Goal: Contribute content: Contribute content

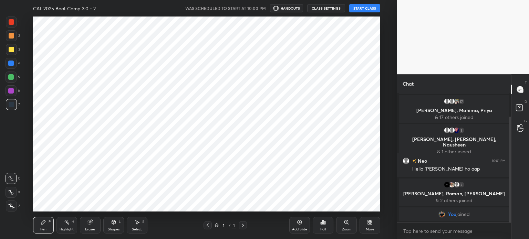
scroll to position [195, 369]
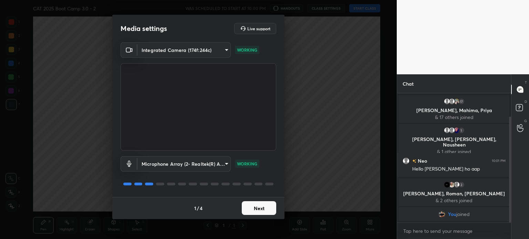
click at [262, 209] on button "Next" at bounding box center [259, 208] width 34 height 14
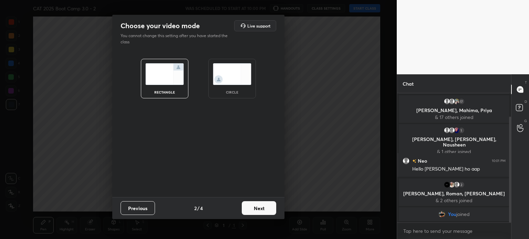
click at [264, 210] on button "Next" at bounding box center [259, 208] width 34 height 14
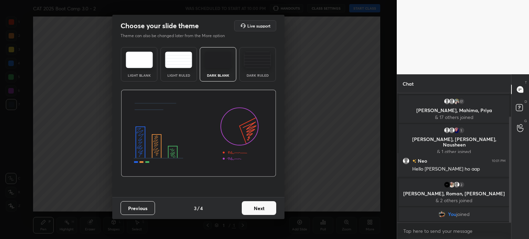
click at [261, 208] on button "Next" at bounding box center [259, 208] width 34 height 14
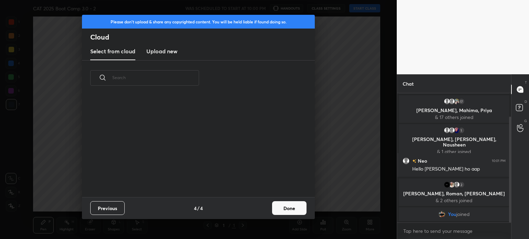
scroll to position [102, 221]
click at [157, 53] on h3 "Upload new" at bounding box center [161, 51] width 31 height 8
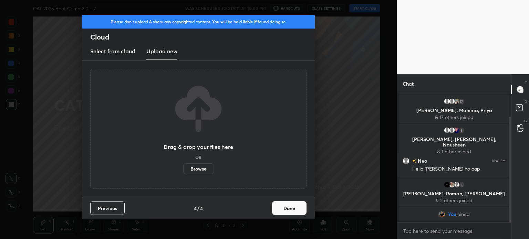
click at [194, 169] on label "Browse" at bounding box center [198, 168] width 31 height 11
click at [183, 169] on input "Browse" at bounding box center [183, 168] width 0 height 11
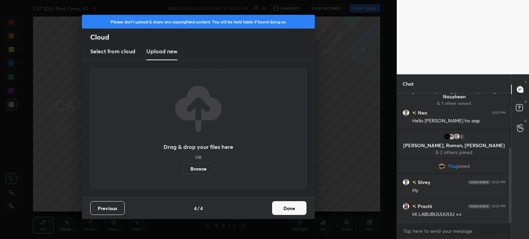
scroll to position [93, 0]
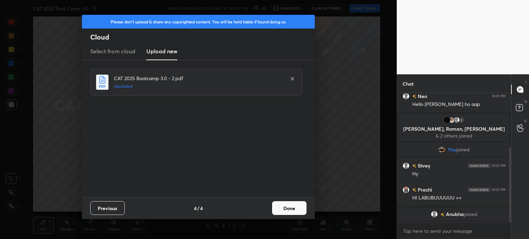
click at [289, 208] on button "Done" at bounding box center [289, 208] width 34 height 14
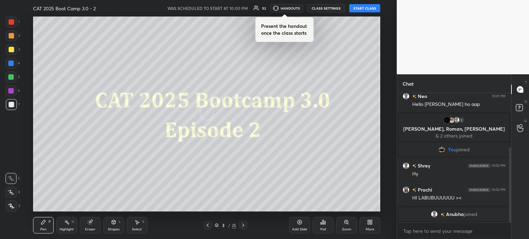
click at [364, 8] on button "START CLASS" at bounding box center [364, 8] width 31 height 8
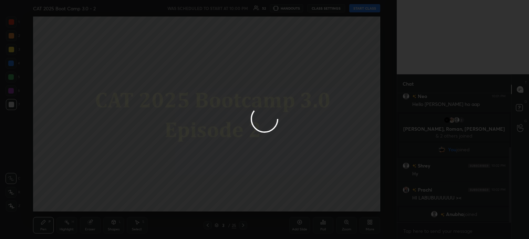
type textarea "x"
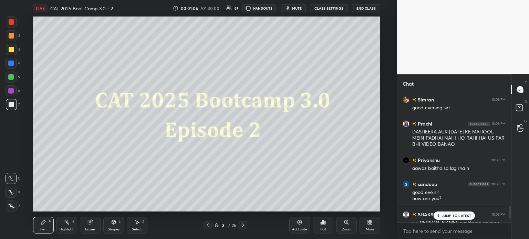
scroll to position [1127, 0]
click at [460, 215] on p "3 NEW MESSAGES" at bounding box center [457, 216] width 32 height 4
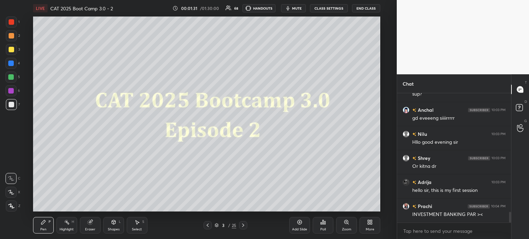
scroll to position [1476, 0]
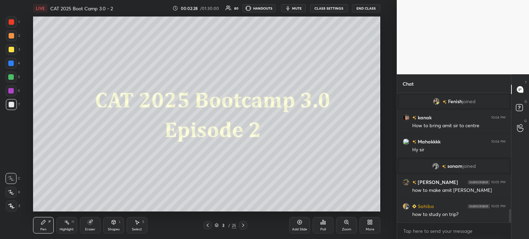
click at [10, 21] on div at bounding box center [12, 22] width 6 height 6
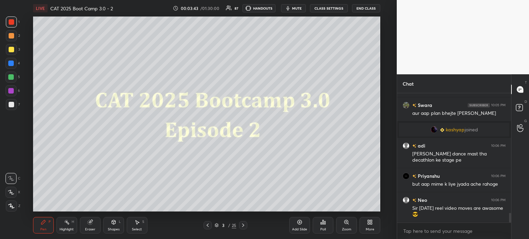
scroll to position [1594, 0]
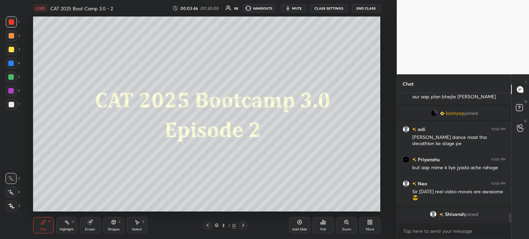
click at [89, 223] on icon at bounding box center [89, 222] width 4 height 4
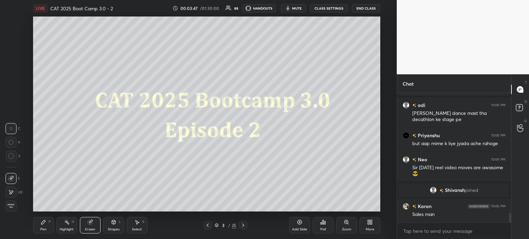
click at [10, 205] on span "Erase all" at bounding box center [11, 206] width 10 height 5
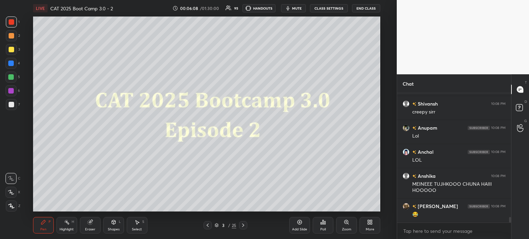
scroll to position [3021, 0]
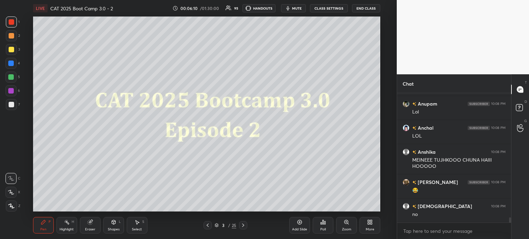
click at [89, 225] on icon at bounding box center [89, 222] width 4 height 4
click at [11, 204] on span "Erase all" at bounding box center [11, 206] width 10 height 5
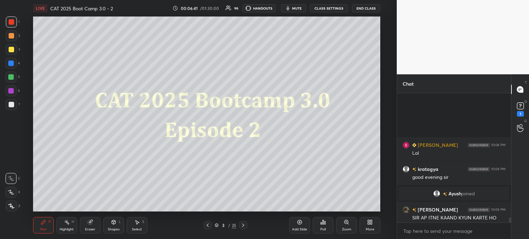
scroll to position [3209, 0]
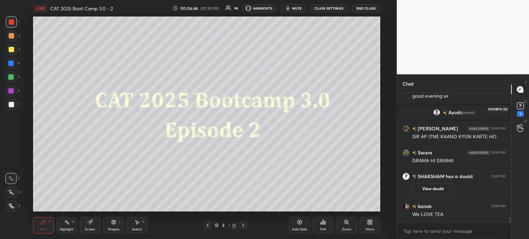
click at [521, 108] on rect at bounding box center [520, 106] width 7 height 7
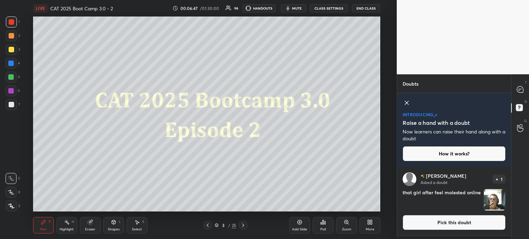
click at [406, 99] on icon at bounding box center [406, 103] width 8 height 8
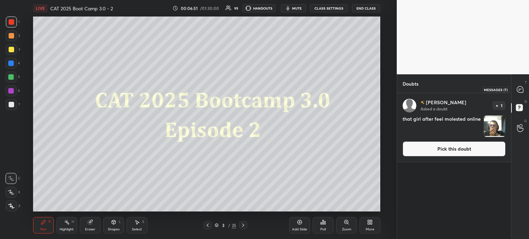
click at [520, 92] on icon at bounding box center [520, 89] width 6 height 6
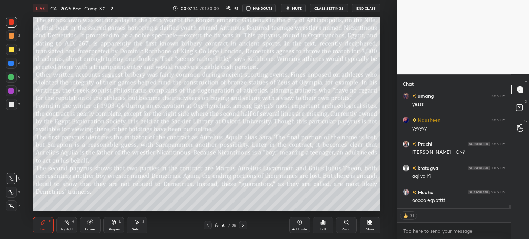
scroll to position [3800, 0]
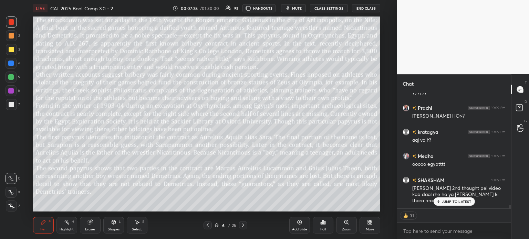
type textarea "x"
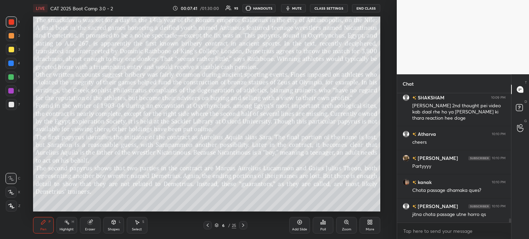
click at [321, 8] on button "CLASS SETTINGS" at bounding box center [329, 8] width 38 height 8
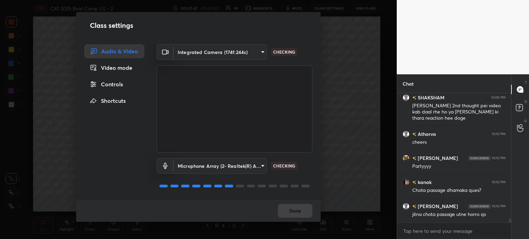
click at [118, 84] on div "Controls" at bounding box center [114, 84] width 60 height 14
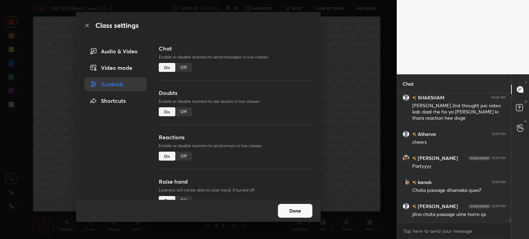
click at [188, 65] on div "Off" at bounding box center [183, 67] width 17 height 9
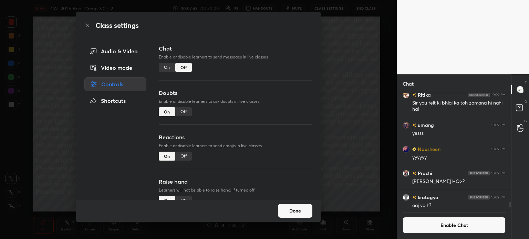
click at [182, 112] on div "Off" at bounding box center [183, 111] width 17 height 9
click at [294, 207] on button "Done" at bounding box center [295, 211] width 34 height 14
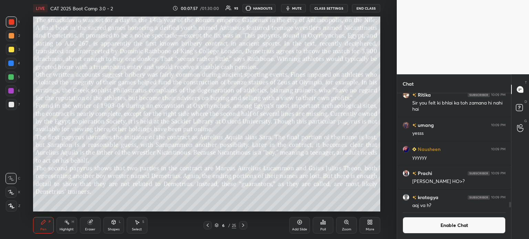
click at [292, 8] on button "mute" at bounding box center [293, 8] width 25 height 8
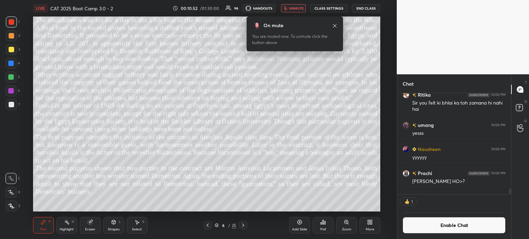
scroll to position [2, 2]
click at [295, 8] on span "unmute" at bounding box center [296, 8] width 15 height 5
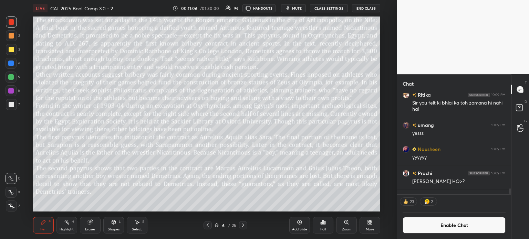
click at [328, 8] on button "CLASS SETTINGS" at bounding box center [329, 8] width 38 height 8
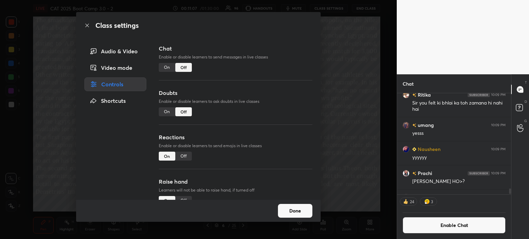
click at [165, 66] on div "On" at bounding box center [167, 67] width 17 height 9
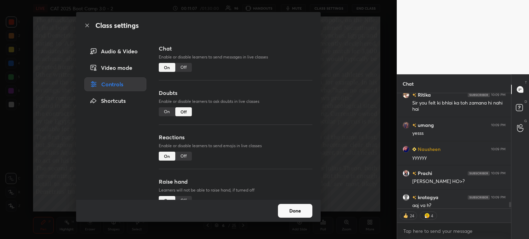
scroll to position [114, 112]
click at [159, 114] on div "On" at bounding box center [167, 111] width 17 height 9
click at [299, 213] on button "Done" at bounding box center [295, 211] width 34 height 14
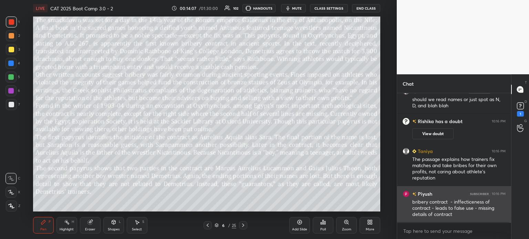
scroll to position [4557, 0]
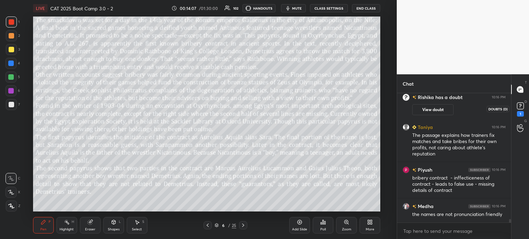
click at [519, 108] on rect at bounding box center [520, 106] width 7 height 7
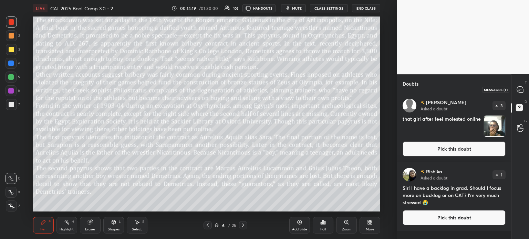
click at [521, 91] on icon at bounding box center [520, 89] width 6 height 6
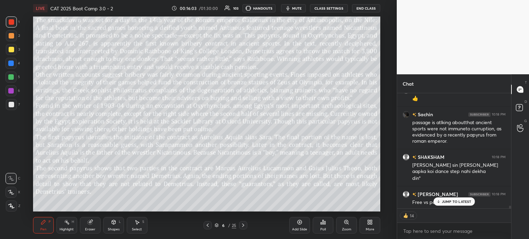
scroll to position [5388, 0]
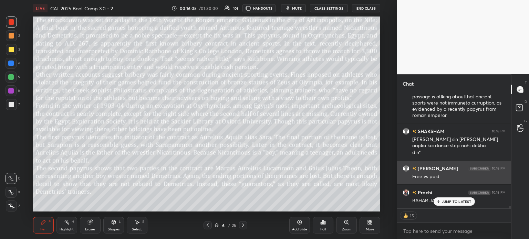
click at [447, 200] on p "JUMP TO LATEST" at bounding box center [457, 202] width 30 height 4
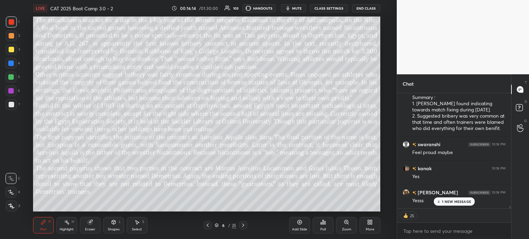
scroll to position [5577, 0]
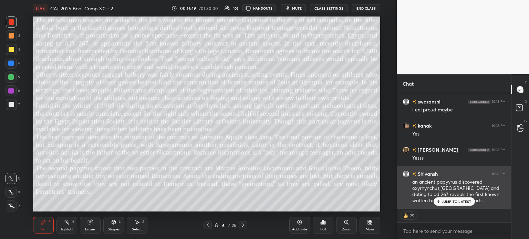
click at [447, 201] on p "JUMP TO LATEST" at bounding box center [457, 202] width 30 height 4
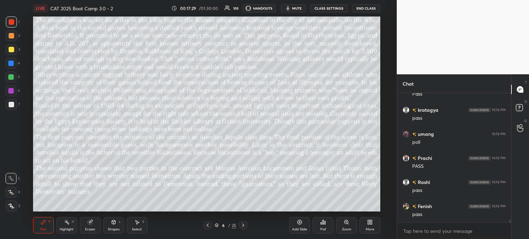
scroll to position [5980, 0]
click at [89, 228] on div "Eraser" at bounding box center [90, 229] width 10 height 3
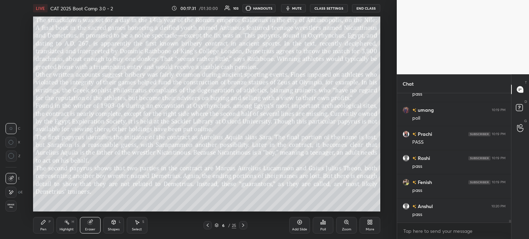
click at [7, 204] on span "Erase all" at bounding box center [11, 206] width 10 height 5
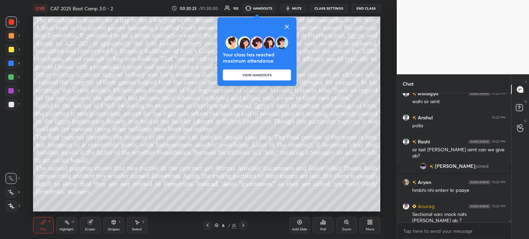
scroll to position [6113, 0]
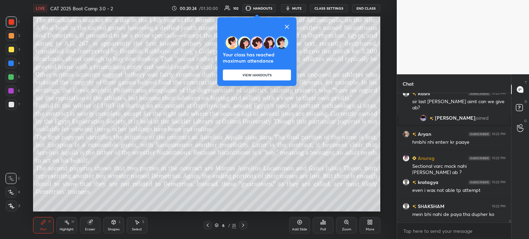
click at [286, 25] on icon at bounding box center [286, 26] width 3 height 3
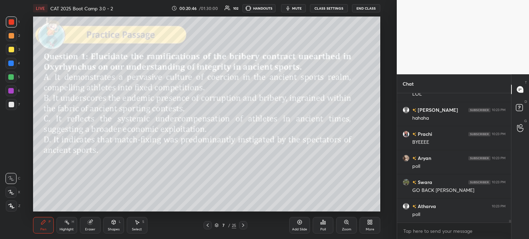
scroll to position [6330, 0]
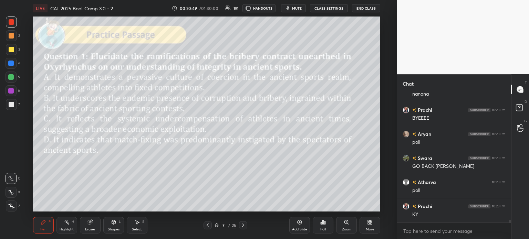
click at [322, 225] on div "Poll" at bounding box center [323, 225] width 21 height 17
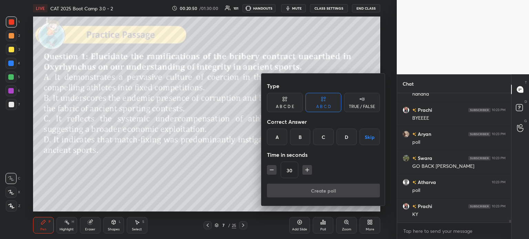
click at [298, 137] on div "B" at bounding box center [300, 137] width 20 height 17
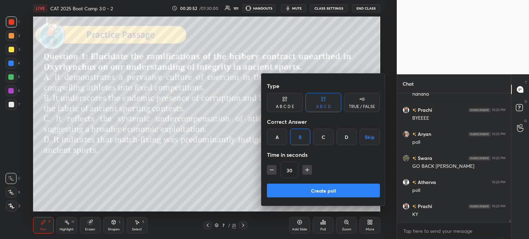
scroll to position [6354, 0]
click at [341, 191] on button "Create poll" at bounding box center [323, 191] width 113 height 14
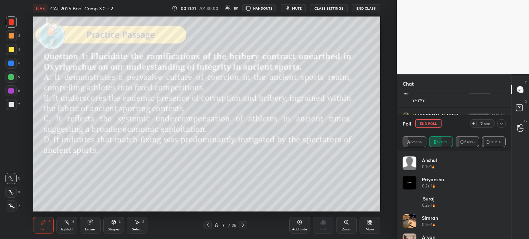
scroll to position [6596, 0]
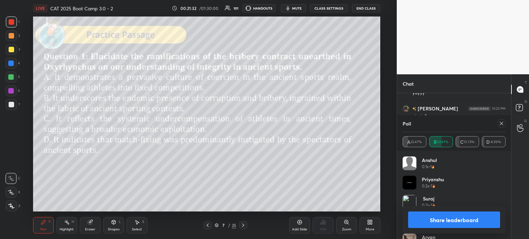
click at [432, 222] on button "Share leaderboard" at bounding box center [454, 220] width 92 height 17
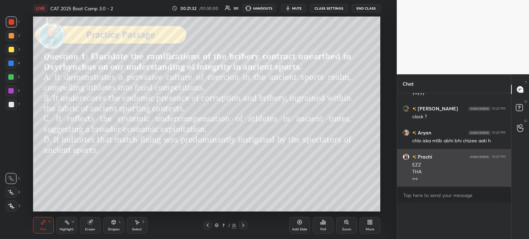
scroll to position [0, 0]
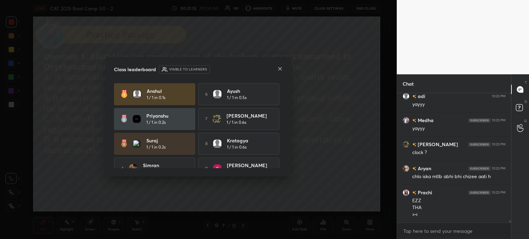
click at [280, 70] on icon at bounding box center [280, 69] width 6 height 6
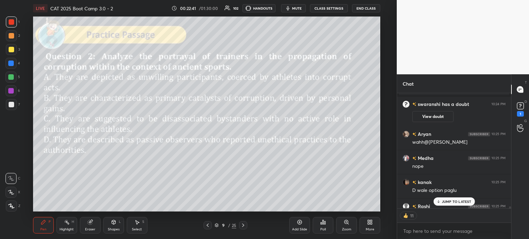
scroll to position [6600, 0]
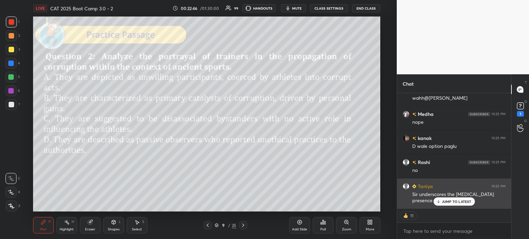
click at [457, 202] on p "JUMP TO LATEST" at bounding box center [457, 202] width 30 height 4
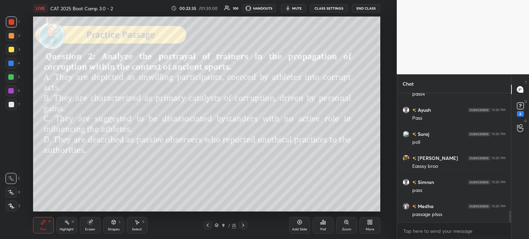
scroll to position [1302, 0]
click at [225, 226] on div "9" at bounding box center [223, 225] width 7 height 4
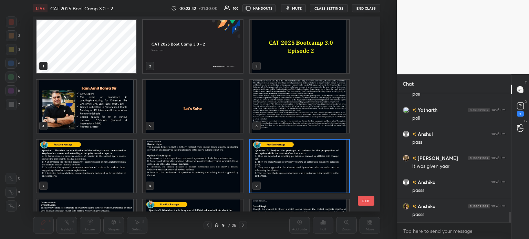
click at [280, 107] on img "grid" at bounding box center [298, 106] width 99 height 53
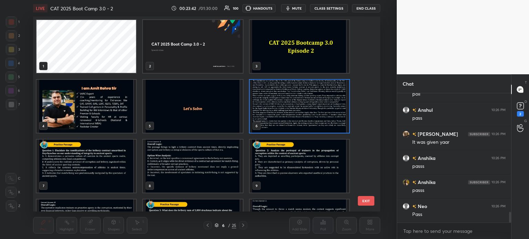
click at [283, 107] on img "grid" at bounding box center [298, 106] width 99 height 53
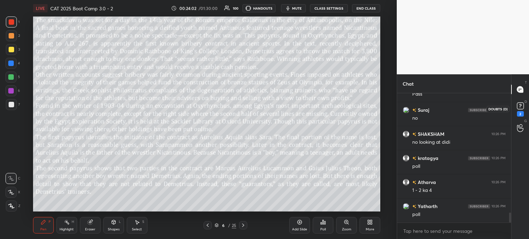
click at [520, 108] on rect at bounding box center [520, 106] width 7 height 7
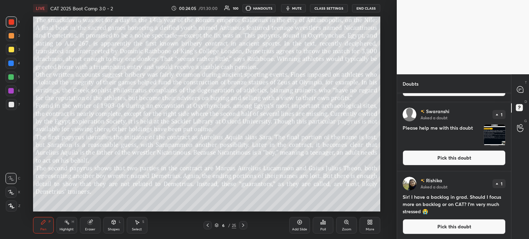
scroll to position [130, 0]
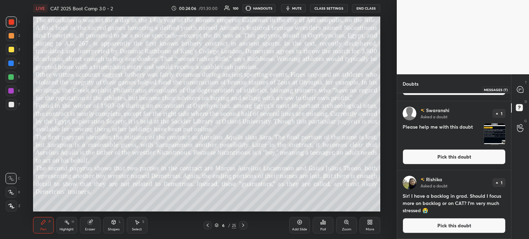
click at [517, 88] on icon at bounding box center [520, 89] width 6 height 6
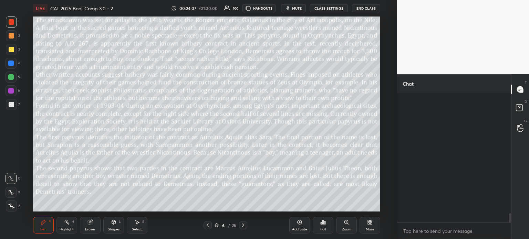
scroll to position [1656, 0]
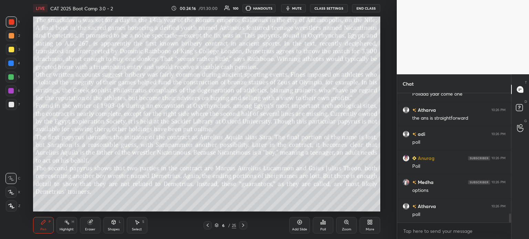
click at [227, 224] on div "6 / 25" at bounding box center [225, 225] width 22 height 6
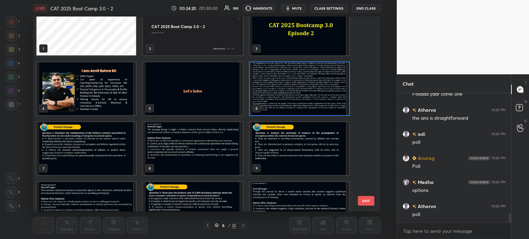
click at [275, 148] on img "grid" at bounding box center [298, 148] width 99 height 53
click at [277, 148] on img "grid" at bounding box center [298, 148] width 99 height 53
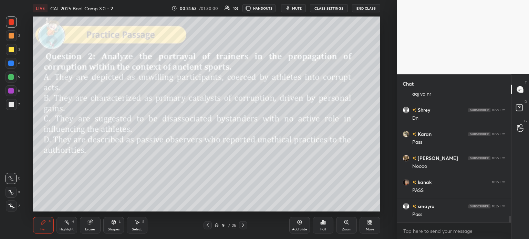
scroll to position [2499, 0]
click at [225, 226] on div "9" at bounding box center [223, 225] width 7 height 4
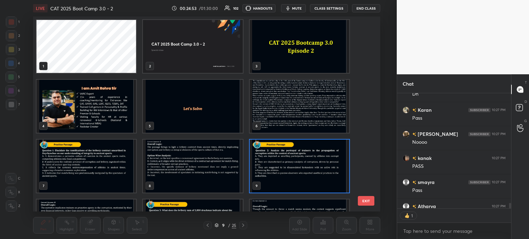
scroll to position [2, 2]
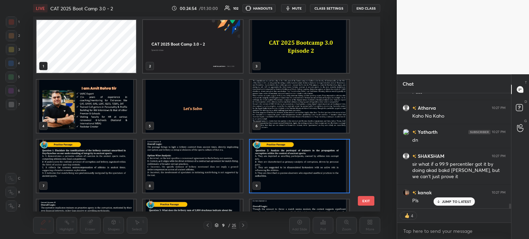
click at [280, 99] on img "grid" at bounding box center [298, 106] width 99 height 53
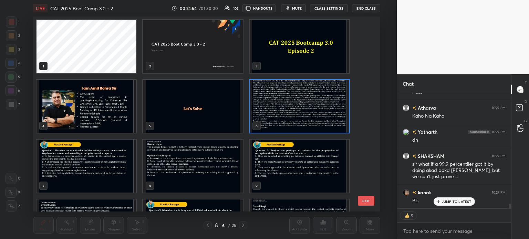
click at [286, 99] on img "grid" at bounding box center [298, 106] width 99 height 53
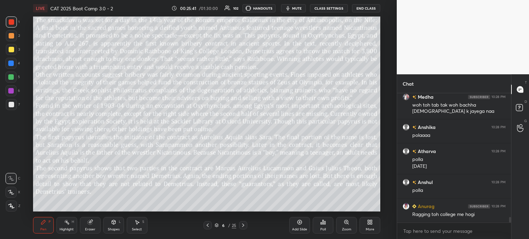
scroll to position [2893, 0]
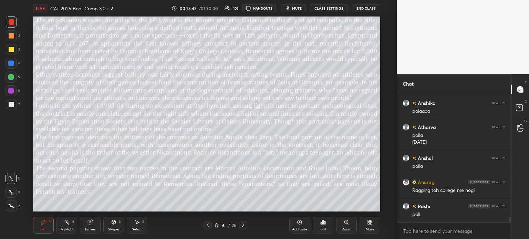
click at [224, 226] on div "6" at bounding box center [223, 225] width 7 height 4
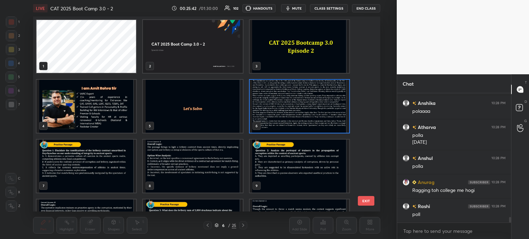
scroll to position [2, 3]
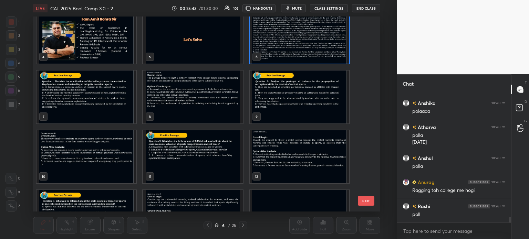
click at [277, 99] on img "grid" at bounding box center [298, 97] width 99 height 53
click at [278, 97] on img "grid" at bounding box center [298, 97] width 99 height 53
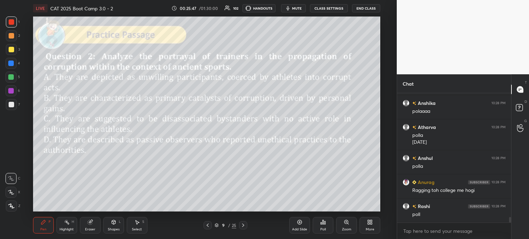
scroll to position [2917, 0]
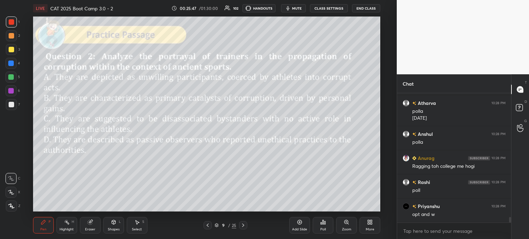
click at [323, 221] on icon at bounding box center [322, 222] width 1 height 4
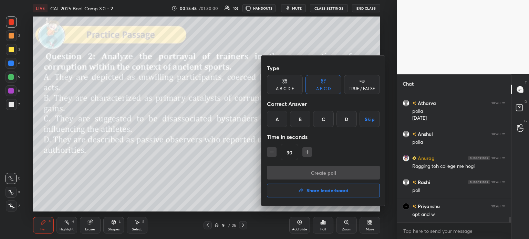
click at [297, 124] on div "B" at bounding box center [300, 119] width 20 height 17
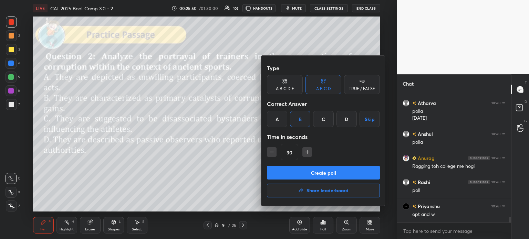
click at [332, 172] on button "Create poll" at bounding box center [323, 173] width 113 height 14
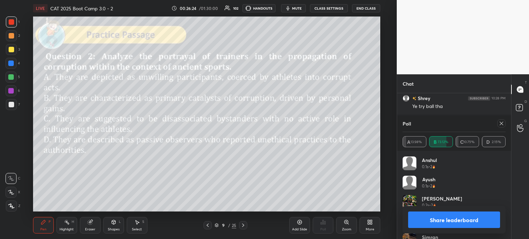
click at [441, 218] on button "Share leaderboard" at bounding box center [454, 220] width 92 height 17
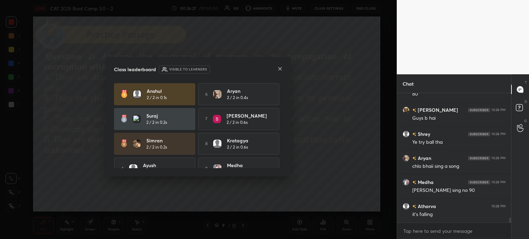
click at [279, 68] on icon at bounding box center [279, 68] width 3 height 3
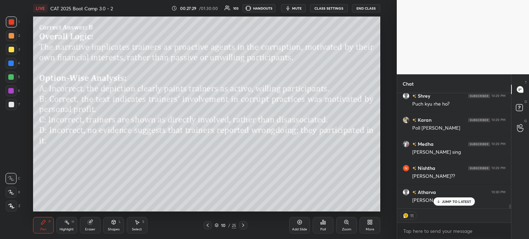
scroll to position [3070, 0]
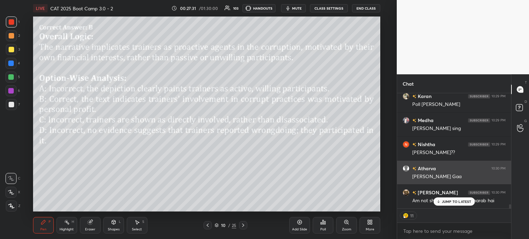
click at [443, 203] on p "JUMP TO LATEST" at bounding box center [457, 202] width 30 height 4
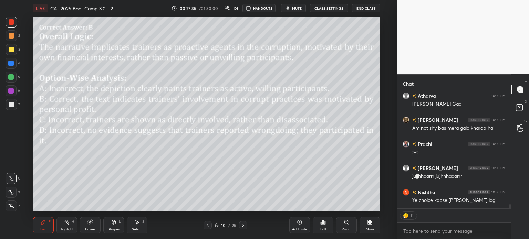
scroll to position [3166, 0]
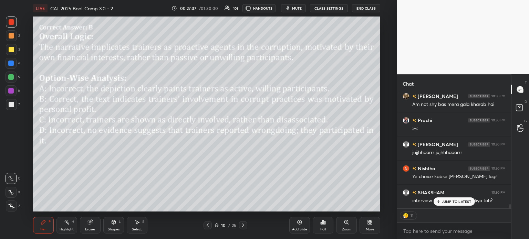
type textarea "x"
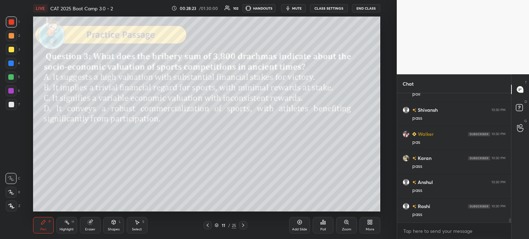
scroll to position [3527, 0]
click at [228, 225] on div "/" at bounding box center [229, 225] width 2 height 4
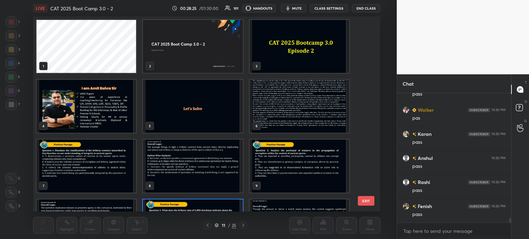
scroll to position [193, 344]
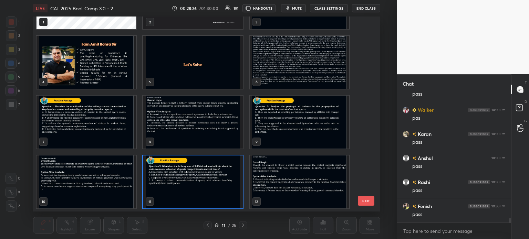
click at [277, 71] on img "grid" at bounding box center [298, 62] width 99 height 53
click at [279, 67] on img "grid" at bounding box center [298, 62] width 99 height 53
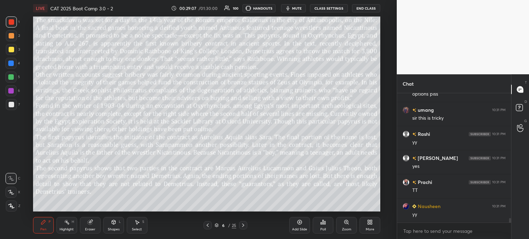
scroll to position [3720, 0]
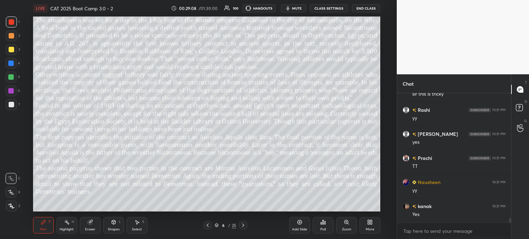
click at [226, 225] on div "6" at bounding box center [223, 225] width 7 height 4
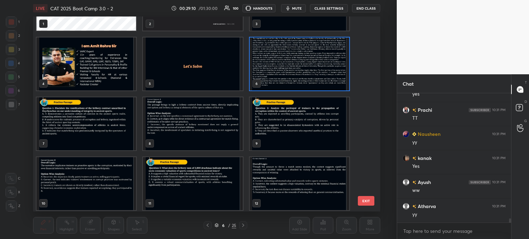
scroll to position [3792, 0]
click at [190, 177] on img "grid" at bounding box center [192, 183] width 99 height 53
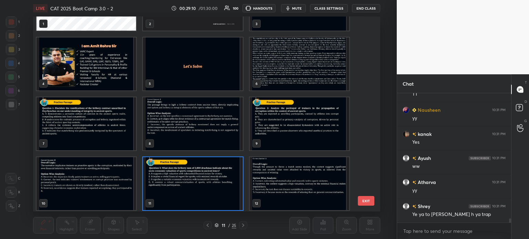
scroll to position [44, 0]
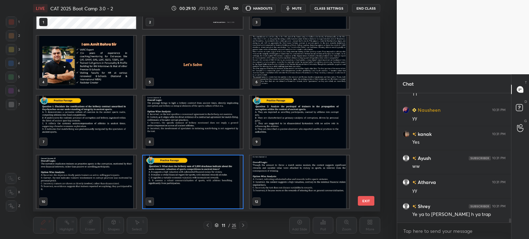
click at [190, 174] on div "1 2 3 4 5 6 7 8 9 10 11 12" at bounding box center [200, 114] width 335 height 195
click at [190, 180] on img "grid" at bounding box center [192, 182] width 99 height 53
click at [192, 179] on img "grid" at bounding box center [192, 182] width 99 height 53
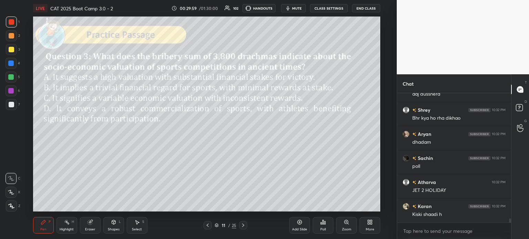
scroll to position [3941, 0]
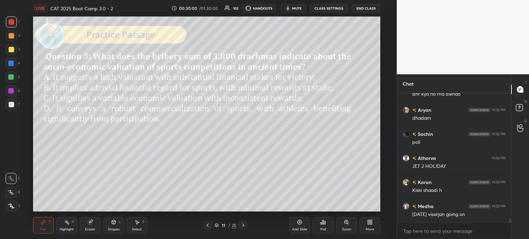
click at [224, 226] on div "11" at bounding box center [223, 225] width 7 height 4
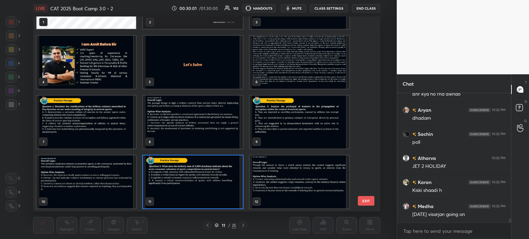
scroll to position [3966, 0]
click at [275, 70] on img "grid" at bounding box center [298, 62] width 99 height 53
click at [277, 70] on img "grid" at bounding box center [298, 62] width 99 height 53
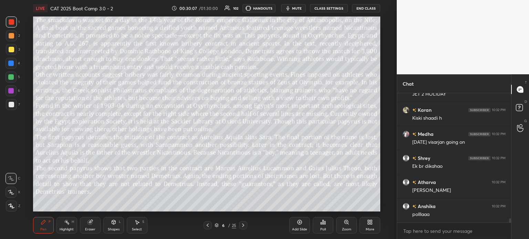
scroll to position [4038, 0]
click at [289, 8] on icon "button" at bounding box center [287, 8] width 3 height 4
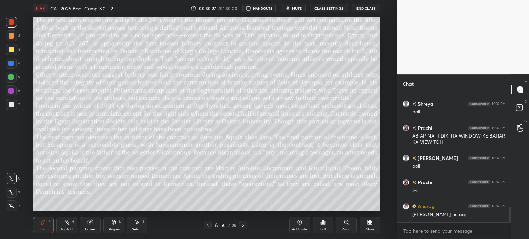
scroll to position [951, 0]
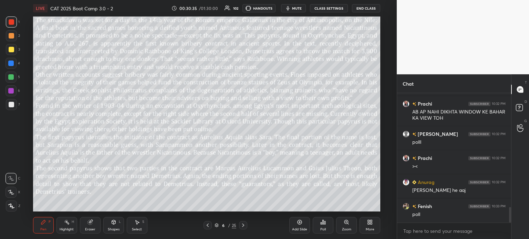
click at [296, 9] on span "mute" at bounding box center [297, 8] width 10 height 5
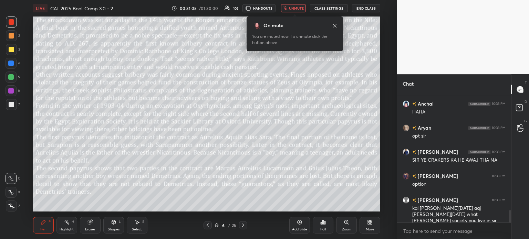
scroll to position [0, 0]
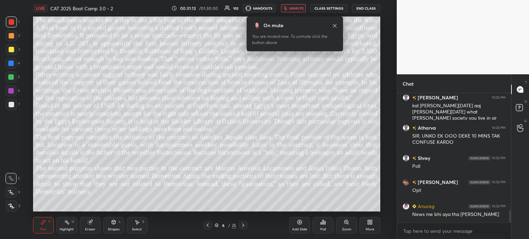
click at [295, 9] on span "unmute" at bounding box center [296, 8] width 15 height 5
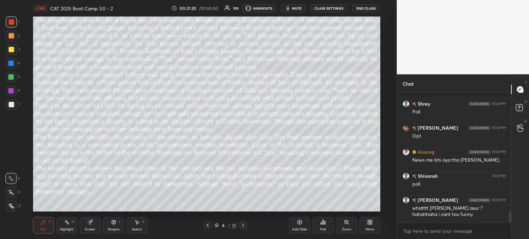
scroll to position [1293, 0]
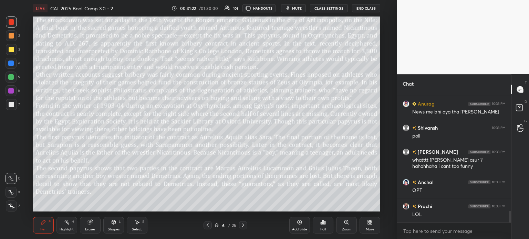
click at [223, 225] on div "6" at bounding box center [223, 225] width 7 height 4
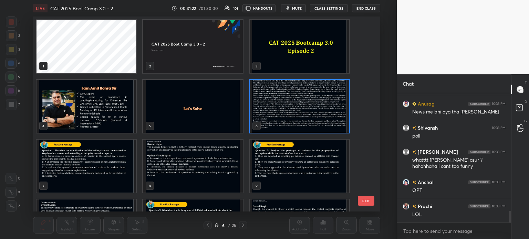
scroll to position [193, 344]
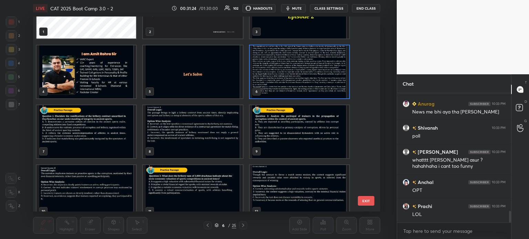
click at [205, 187] on img "grid" at bounding box center [192, 191] width 99 height 53
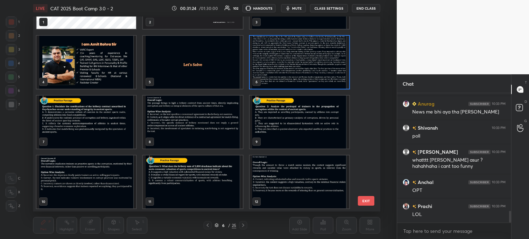
click at [208, 185] on div "1 2 3 4 5 6 7 8 9 10 11 12 13 14 15" at bounding box center [200, 114] width 335 height 195
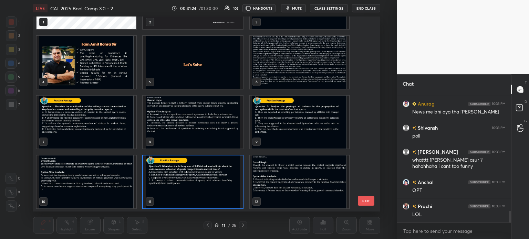
click at [209, 183] on img "grid" at bounding box center [192, 182] width 99 height 53
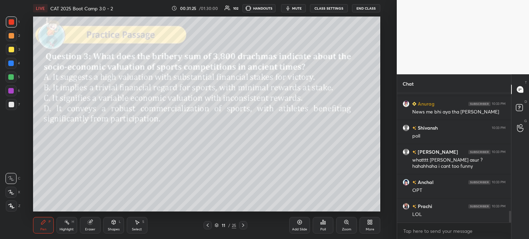
click at [212, 178] on img "grid" at bounding box center [192, 182] width 99 height 53
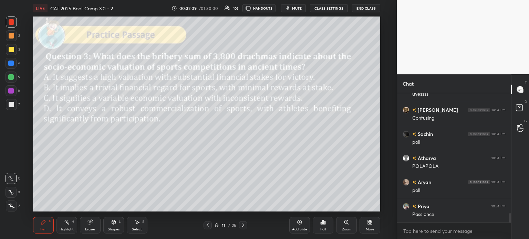
scroll to position [1685, 0]
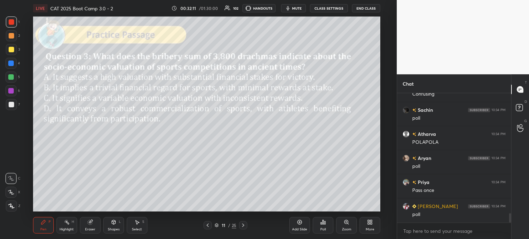
click at [227, 225] on div "11 / 25" at bounding box center [225, 225] width 22 height 6
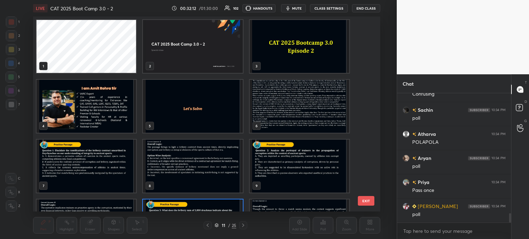
scroll to position [193, 344]
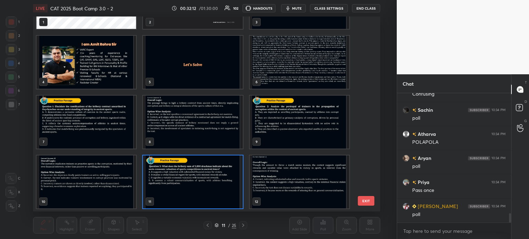
click at [279, 67] on img "grid" at bounding box center [298, 62] width 99 height 53
click at [284, 65] on img "grid" at bounding box center [298, 62] width 99 height 53
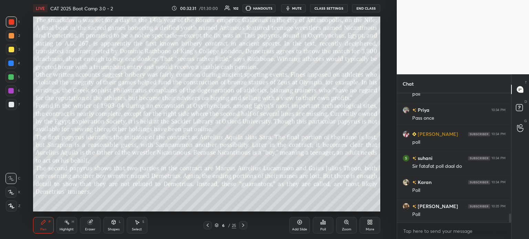
scroll to position [1781, 0]
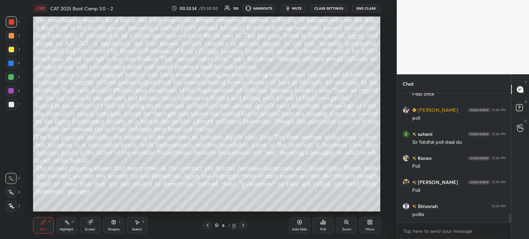
click at [230, 226] on div "6 / 25" at bounding box center [225, 225] width 22 height 6
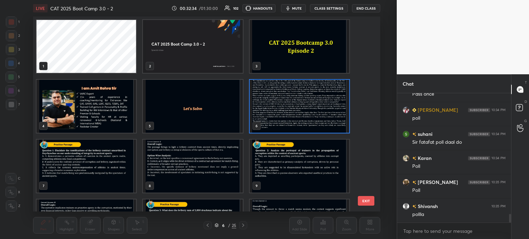
scroll to position [193, 344]
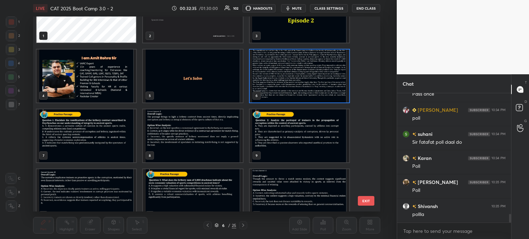
click at [205, 184] on img "grid" at bounding box center [192, 195] width 99 height 53
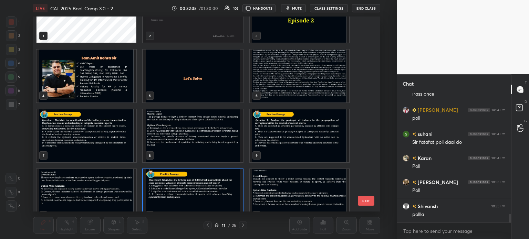
scroll to position [44, 0]
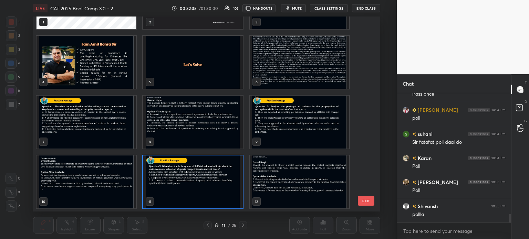
click at [204, 182] on div "1 2 3 4 5 6 7 8 9 10 11 12" at bounding box center [200, 114] width 335 height 195
click at [209, 183] on img "grid" at bounding box center [192, 182] width 99 height 53
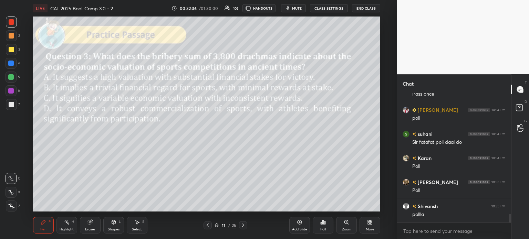
click at [211, 181] on img "grid" at bounding box center [192, 182] width 99 height 53
click at [318, 224] on div "Poll" at bounding box center [323, 225] width 21 height 17
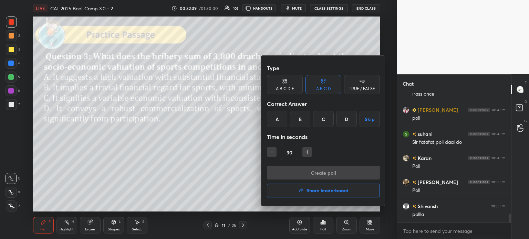
click at [278, 125] on div "A" at bounding box center [277, 119] width 20 height 17
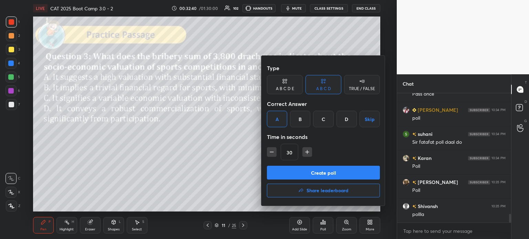
click at [342, 171] on button "Create poll" at bounding box center [323, 173] width 113 height 14
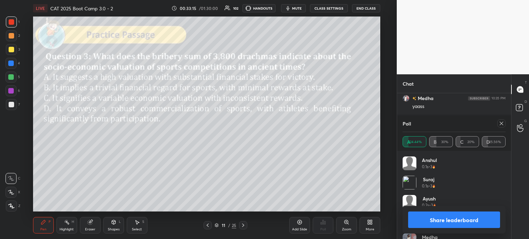
scroll to position [1962, 0]
click at [428, 220] on button "Share leaderboard" at bounding box center [454, 220] width 92 height 17
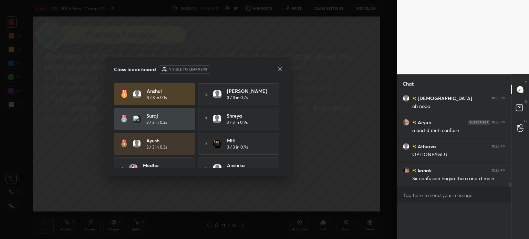
scroll to position [118, 112]
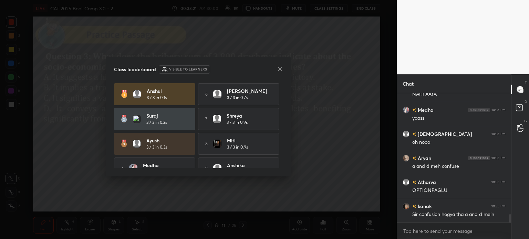
click at [279, 69] on icon at bounding box center [280, 69] width 6 height 6
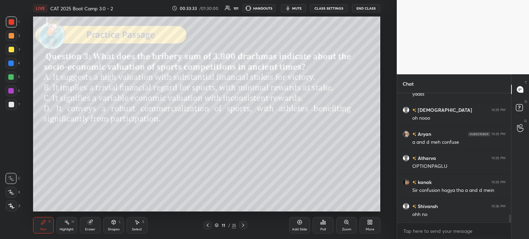
click at [222, 226] on div "11" at bounding box center [223, 225] width 7 height 4
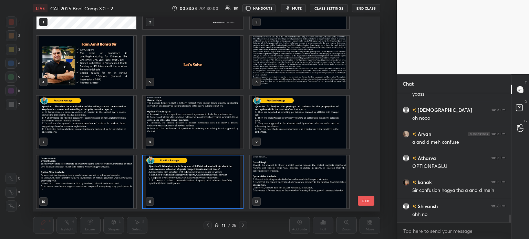
click at [281, 65] on img "grid" at bounding box center [298, 62] width 99 height 53
click at [284, 67] on img "grid" at bounding box center [298, 62] width 99 height 53
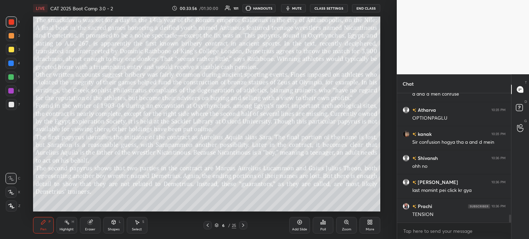
scroll to position [2022, 0]
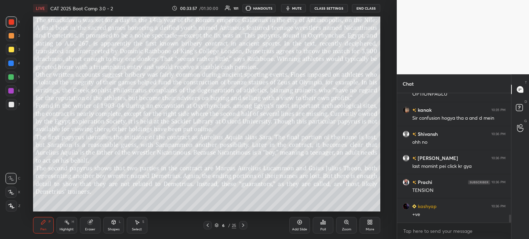
click at [228, 225] on div "/" at bounding box center [229, 225] width 2 height 4
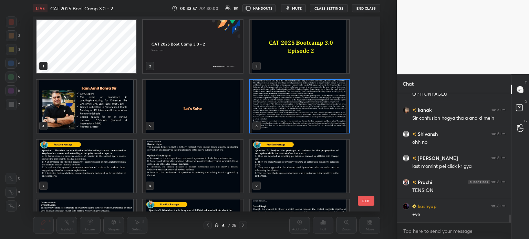
scroll to position [193, 344]
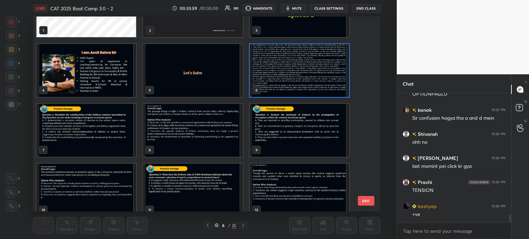
click at [197, 179] on img "grid" at bounding box center [192, 190] width 99 height 53
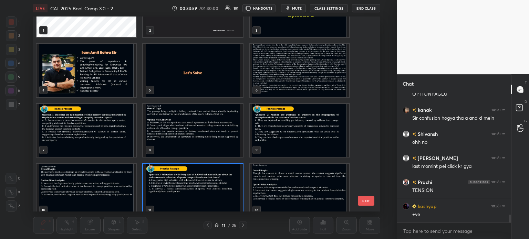
scroll to position [44, 0]
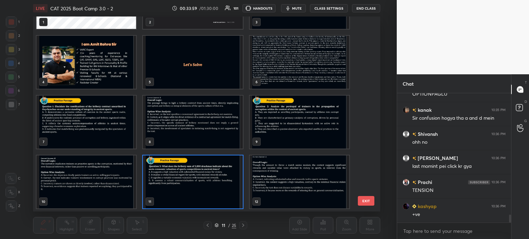
click at [198, 177] on div "1 2 3 4 5 6 7 8 9 10 11 12" at bounding box center [200, 114] width 335 height 195
click at [202, 176] on img "grid" at bounding box center [192, 182] width 99 height 53
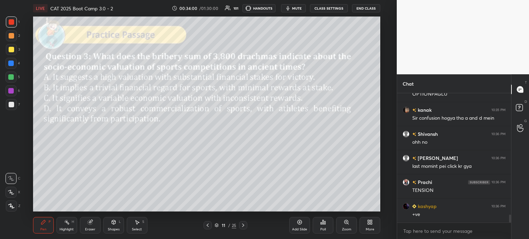
click at [204, 174] on img "grid" at bounding box center [192, 182] width 99 height 53
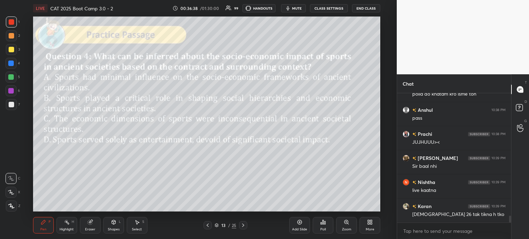
scroll to position [2289, 0]
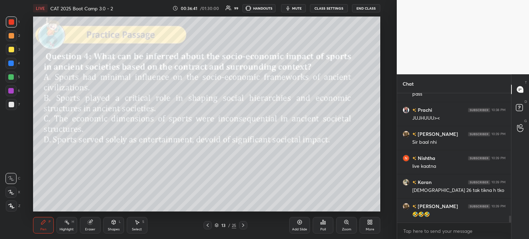
click at [91, 221] on icon at bounding box center [91, 221] width 4 height 3
click at [16, 204] on div "Erase all" at bounding box center [11, 206] width 11 height 11
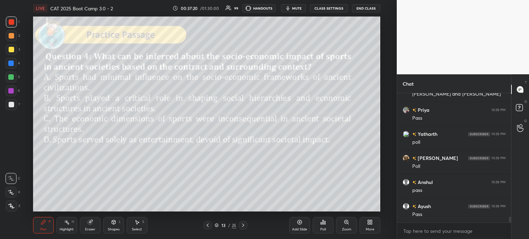
scroll to position [2713, 0]
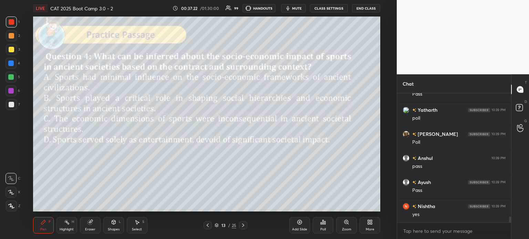
click at [227, 223] on div "13 / 25" at bounding box center [225, 225] width 22 height 6
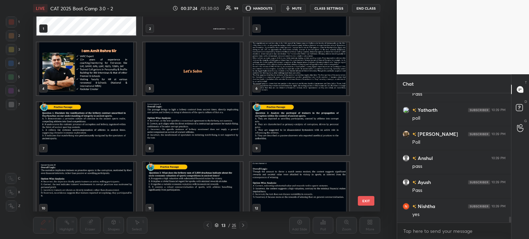
scroll to position [38, 0]
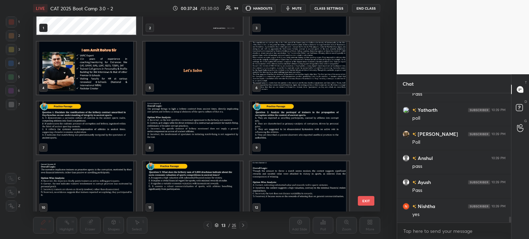
click at [279, 69] on img "grid" at bounding box center [298, 68] width 99 height 53
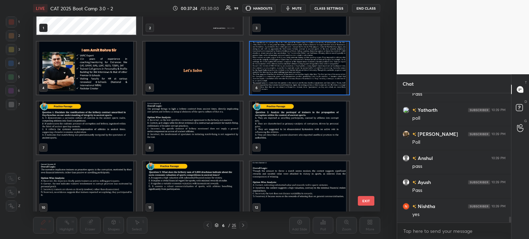
click at [282, 66] on img "grid" at bounding box center [298, 68] width 99 height 53
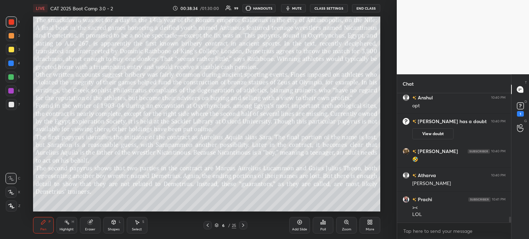
scroll to position [2787, 0]
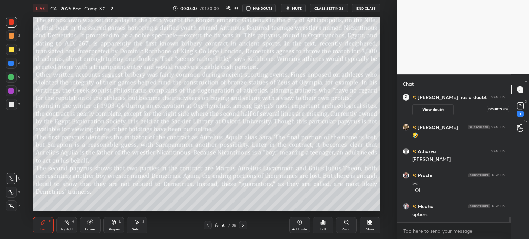
click at [519, 103] on rect at bounding box center [520, 106] width 7 height 7
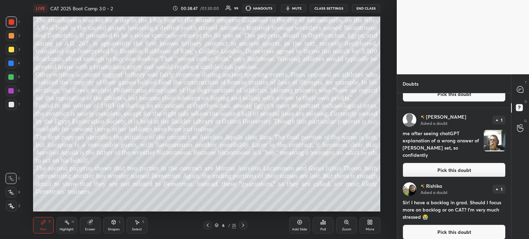
scroll to position [200, 0]
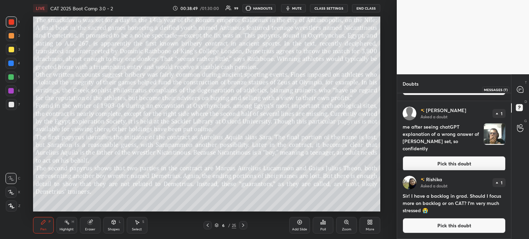
click at [518, 91] on icon at bounding box center [520, 89] width 6 height 6
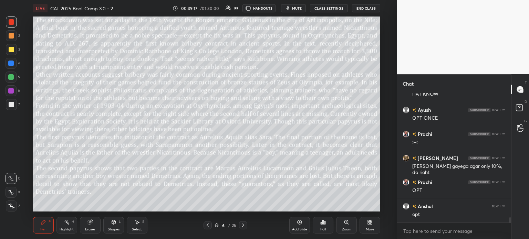
scroll to position [3062, 0]
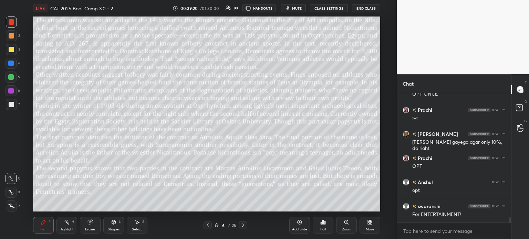
click at [224, 225] on div "6" at bounding box center [223, 225] width 7 height 4
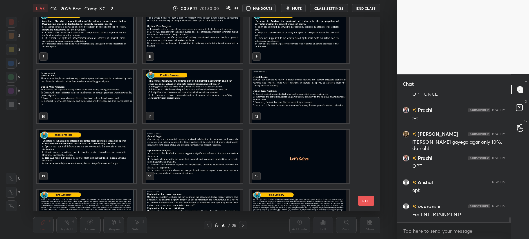
scroll to position [133, 0]
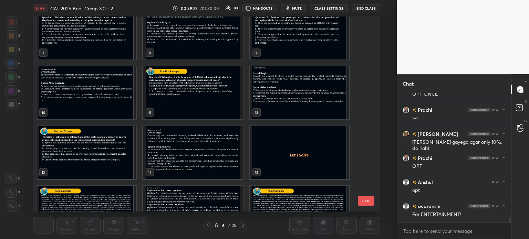
click at [88, 158] on img "grid" at bounding box center [85, 152] width 99 height 53
click at [92, 154] on img "grid" at bounding box center [85, 152] width 99 height 53
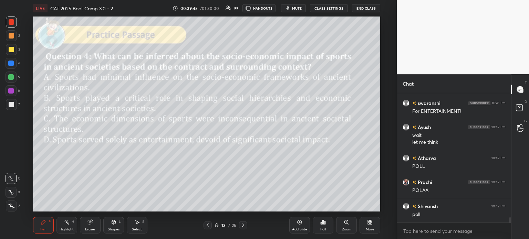
scroll to position [2, 2]
click at [318, 230] on div "Poll" at bounding box center [323, 225] width 21 height 17
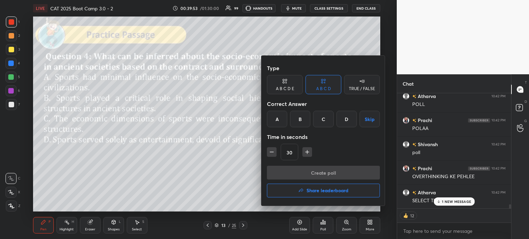
scroll to position [3199, 0]
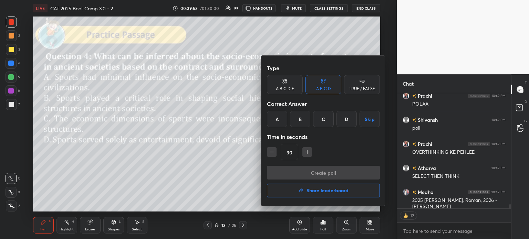
click at [294, 121] on div "B" at bounding box center [300, 119] width 20 height 17
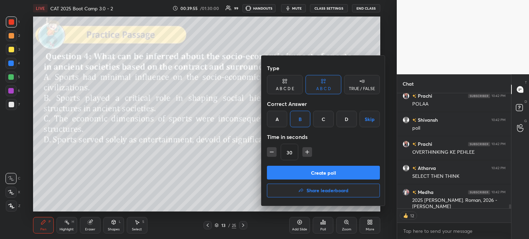
click at [336, 175] on button "Create poll" at bounding box center [323, 173] width 113 height 14
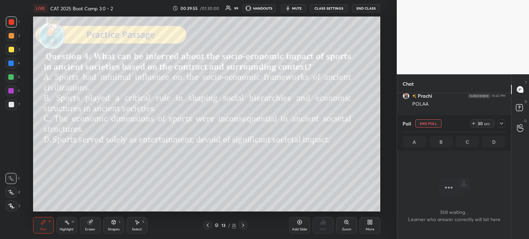
scroll to position [108, 112]
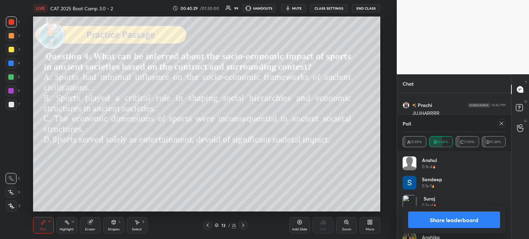
click at [432, 218] on button "Share leaderboard" at bounding box center [454, 220] width 92 height 17
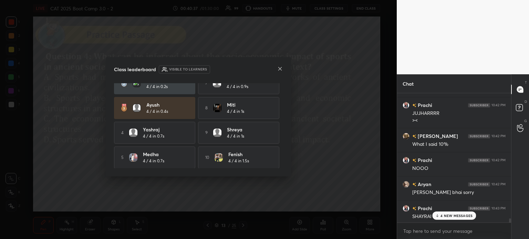
click at [279, 68] on icon at bounding box center [279, 68] width 3 height 3
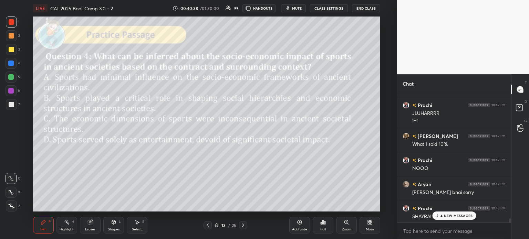
click at [463, 217] on p "4 NEW MESSAGES" at bounding box center [456, 216] width 32 height 4
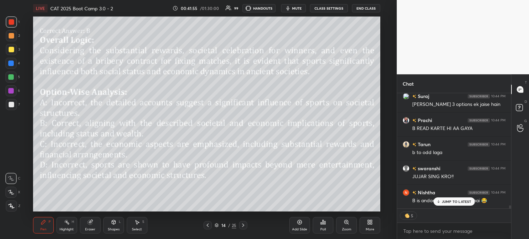
scroll to position [4117, 0]
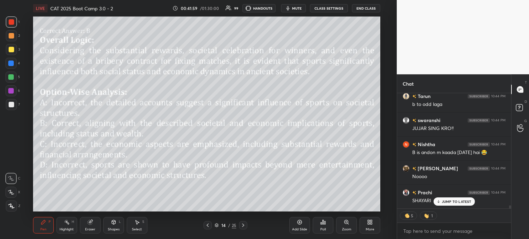
click at [390, 195] on div "Setting up your live class Poll for secs No correct answer Start poll" at bounding box center [206, 114] width 369 height 195
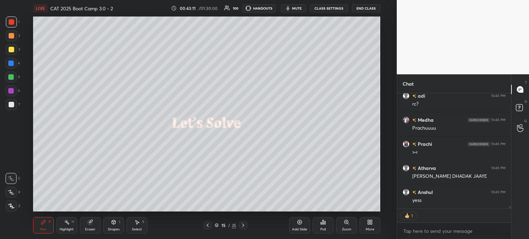
scroll to position [5154, 0]
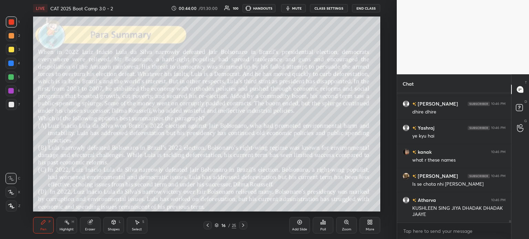
click at [90, 228] on div "Eraser" at bounding box center [90, 229] width 10 height 3
click at [8, 208] on span "Erase all" at bounding box center [11, 206] width 10 height 5
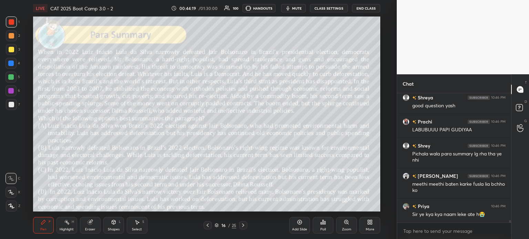
click at [384, 188] on div "Setting up your live class Poll for secs No correct answer Start poll" at bounding box center [206, 114] width 369 height 195
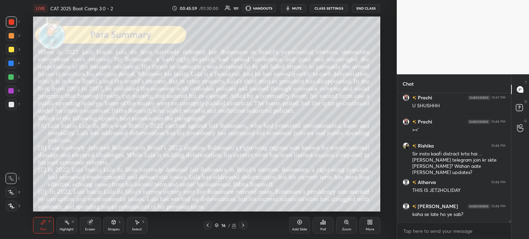
scroll to position [7070, 0]
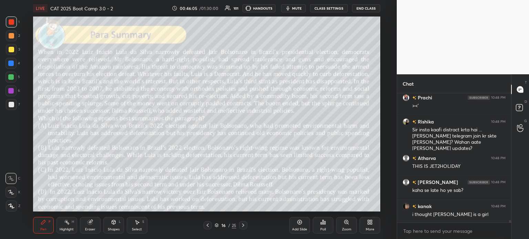
click at [86, 223] on div "Eraser" at bounding box center [90, 225] width 21 height 17
click at [9, 205] on span "Erase all" at bounding box center [11, 206] width 10 height 5
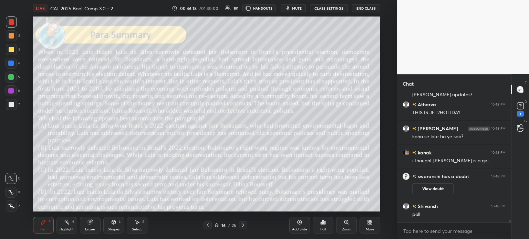
scroll to position [5896, 0]
click at [523, 107] on rect at bounding box center [520, 106] width 7 height 7
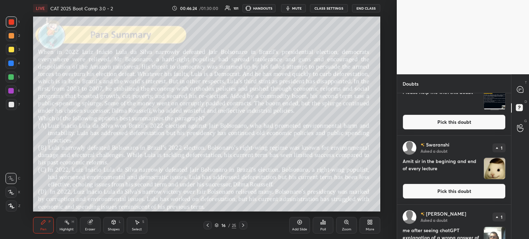
scroll to position [172, 0]
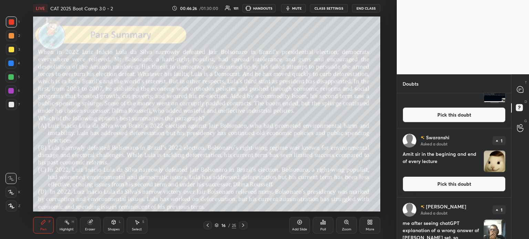
click at [489, 165] on img "grid" at bounding box center [494, 161] width 21 height 21
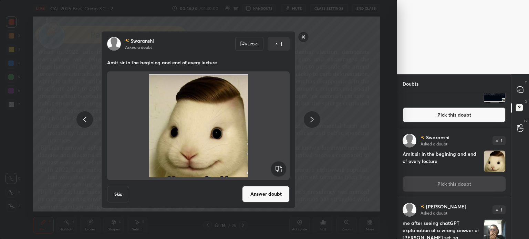
click at [299, 39] on rect at bounding box center [303, 37] width 11 height 11
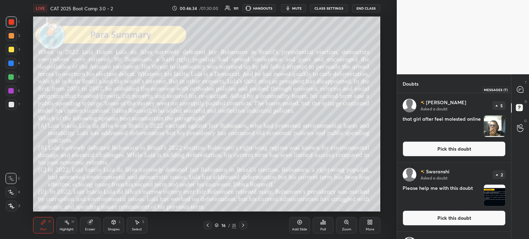
click at [523, 89] on div at bounding box center [520, 89] width 14 height 12
type textarea "x"
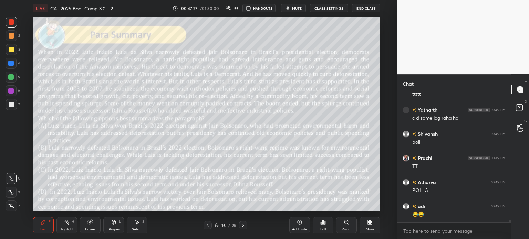
scroll to position [6406, 0]
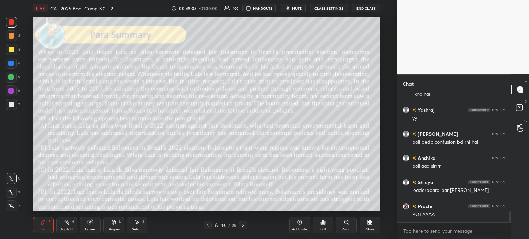
scroll to position [1398, 0]
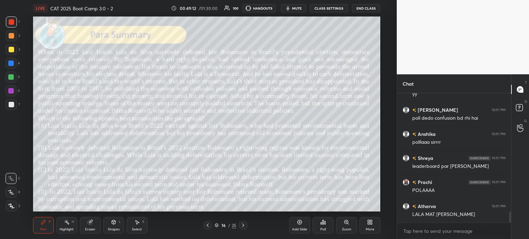
click at [320, 225] on icon at bounding box center [323, 223] width 6 height 6
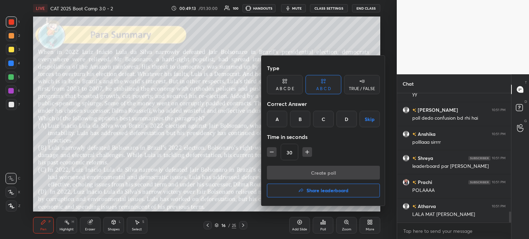
click at [321, 119] on div "C" at bounding box center [323, 119] width 20 height 17
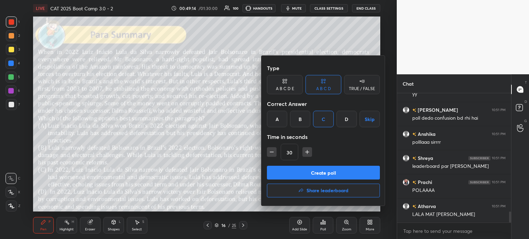
click at [337, 174] on button "Create poll" at bounding box center [323, 173] width 113 height 14
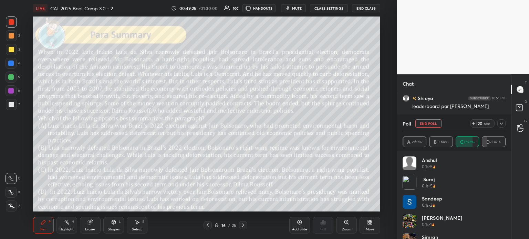
scroll to position [2, 2]
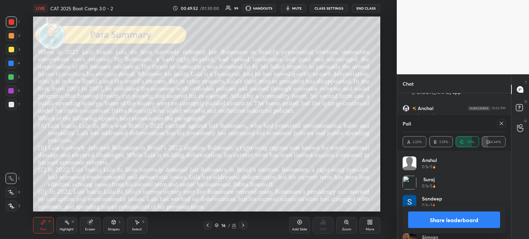
click at [434, 220] on button "Share leaderboard" at bounding box center [454, 220] width 92 height 17
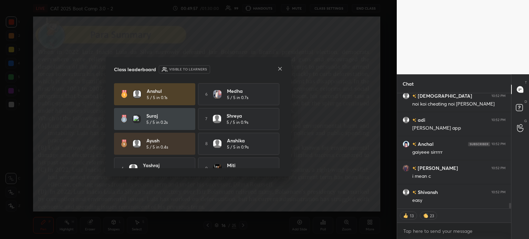
click at [279, 70] on icon at bounding box center [280, 69] width 6 height 6
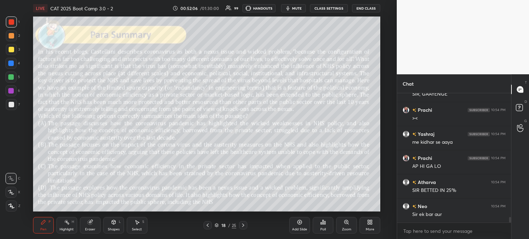
scroll to position [2967, 0]
click at [89, 226] on div "Eraser" at bounding box center [90, 225] width 21 height 17
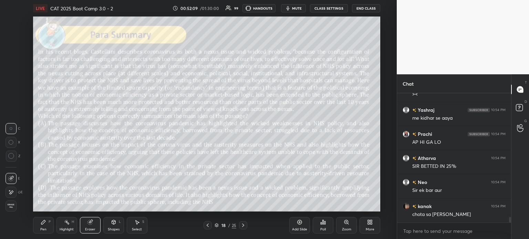
click at [10, 206] on span "Erase all" at bounding box center [11, 206] width 10 height 5
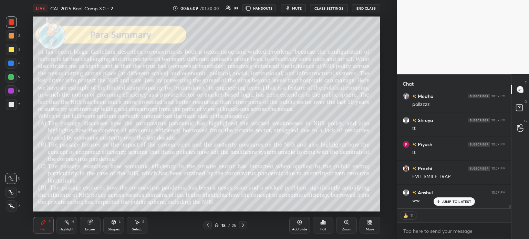
scroll to position [3524, 0]
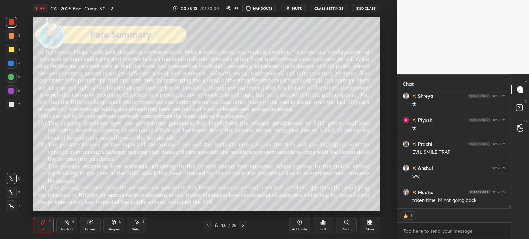
type textarea "x"
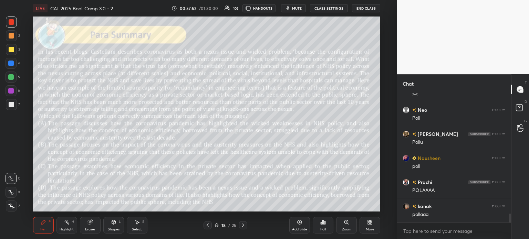
scroll to position [1766, 0]
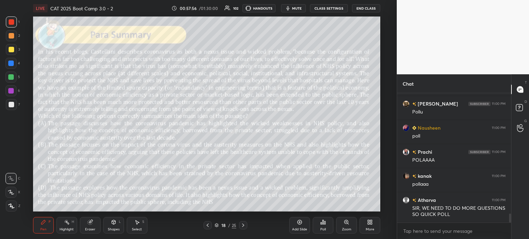
click at [321, 225] on icon at bounding box center [323, 223] width 6 height 6
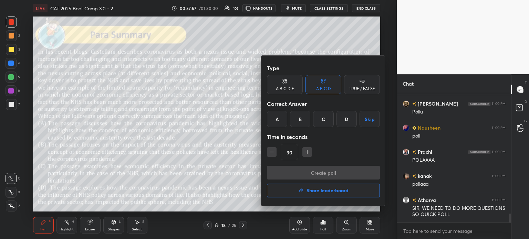
click at [345, 118] on div "D" at bounding box center [346, 119] width 20 height 17
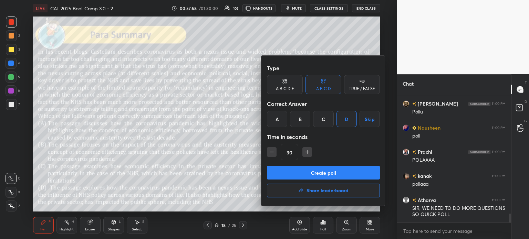
click at [337, 172] on button "Create poll" at bounding box center [323, 173] width 113 height 14
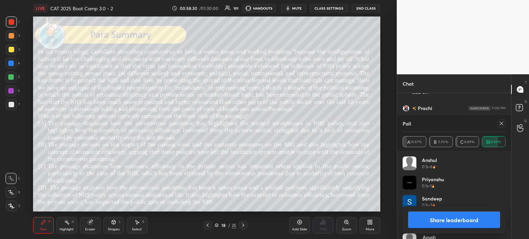
scroll to position [2080, 0]
click at [434, 221] on button "Share leaderboard" at bounding box center [454, 220] width 92 height 17
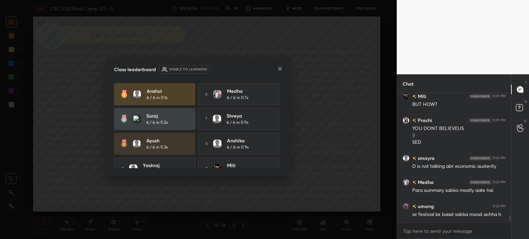
click at [279, 68] on icon at bounding box center [280, 69] width 6 height 6
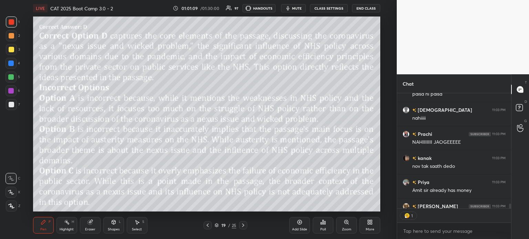
scroll to position [2, 2]
click at [299, 225] on icon at bounding box center [300, 223] width 6 height 6
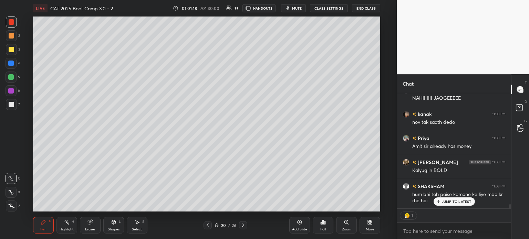
scroll to position [3083, 0]
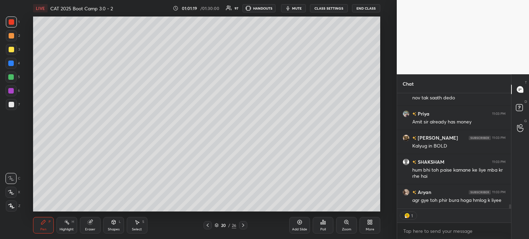
type textarea "x"
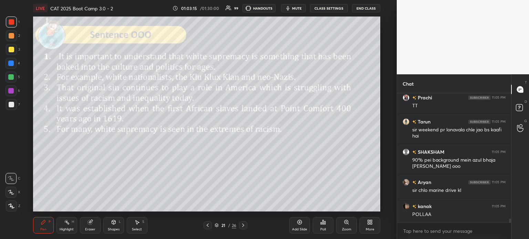
scroll to position [4114, 0]
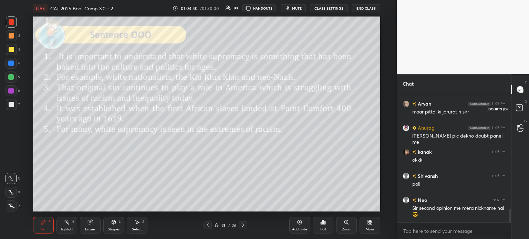
click at [518, 108] on rect at bounding box center [519, 108] width 7 height 7
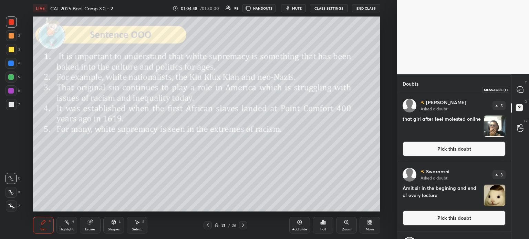
click at [519, 88] on icon at bounding box center [520, 89] width 6 height 6
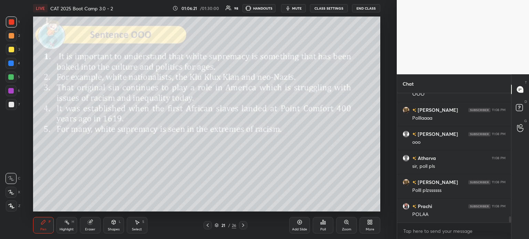
scroll to position [2543, 0]
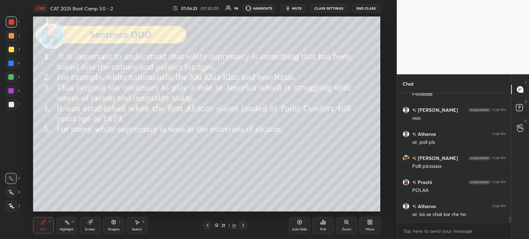
click at [320, 225] on icon at bounding box center [323, 223] width 6 height 6
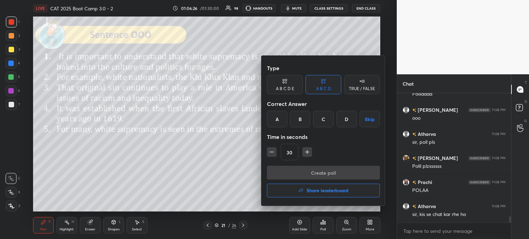
scroll to position [2568, 0]
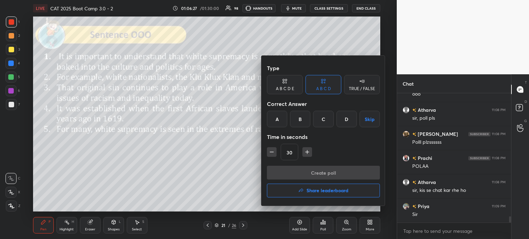
click at [345, 124] on div "D" at bounding box center [346, 119] width 20 height 17
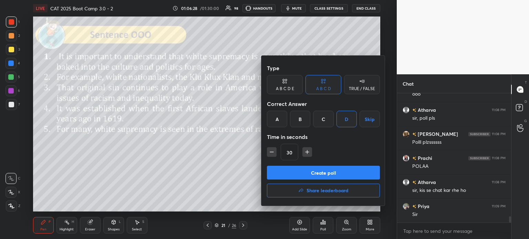
click at [282, 85] on div "A B C D E" at bounding box center [285, 84] width 36 height 19
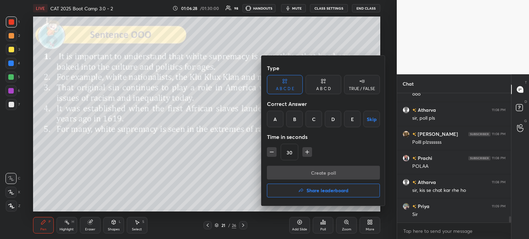
click at [332, 122] on div "D" at bounding box center [333, 119] width 17 height 17
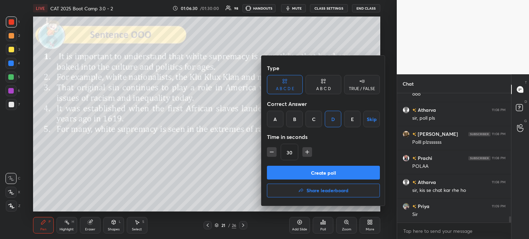
click at [325, 173] on button "Create poll" at bounding box center [323, 173] width 113 height 14
type textarea "x"
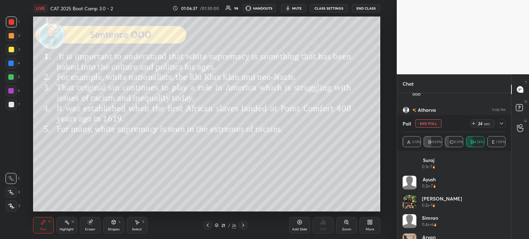
scroll to position [2627, 0]
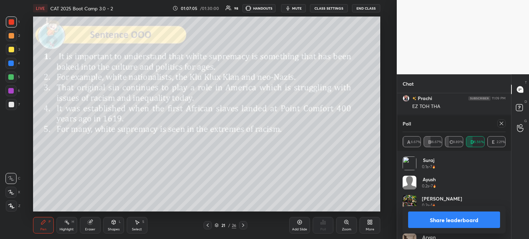
click at [428, 221] on button "Share leaderboard" at bounding box center [454, 220] width 92 height 17
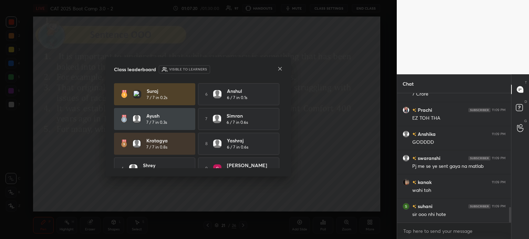
click at [280, 68] on icon at bounding box center [279, 68] width 3 height 3
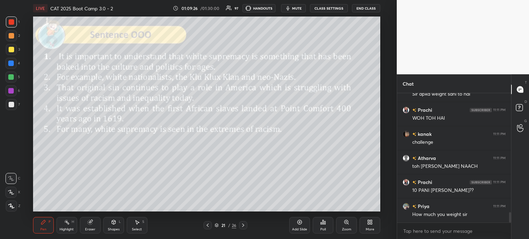
scroll to position [1525, 0]
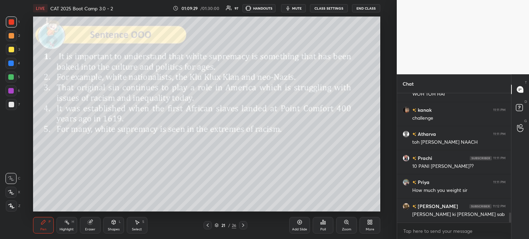
click at [321, 230] on div "Poll" at bounding box center [323, 229] width 6 height 3
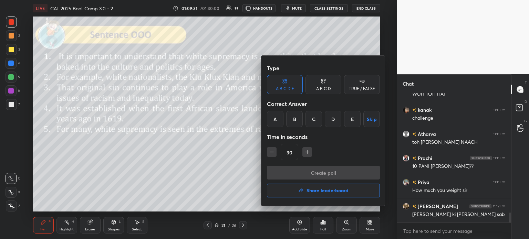
click at [351, 121] on div "E" at bounding box center [352, 119] width 17 height 17
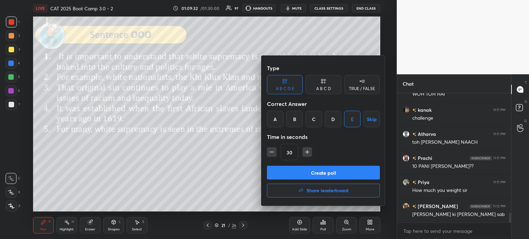
click at [327, 174] on button "Create poll" at bounding box center [323, 173] width 113 height 14
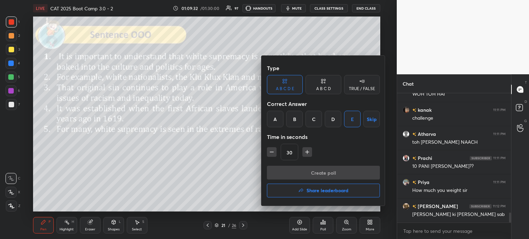
type textarea "x"
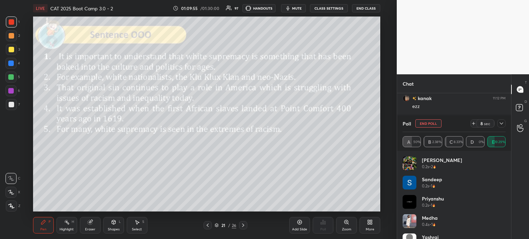
scroll to position [1729, 0]
click at [369, 225] on div "More" at bounding box center [369, 225] width 21 height 17
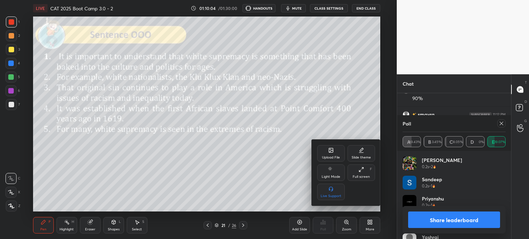
click at [292, 190] on div at bounding box center [264, 119] width 529 height 239
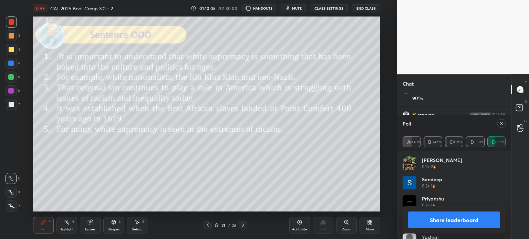
scroll to position [839, 0]
click at [432, 218] on button "Share leaderboard" at bounding box center [454, 220] width 92 height 17
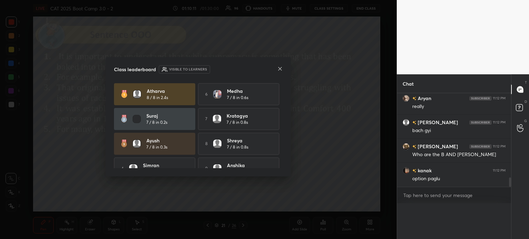
scroll to position [0, 0]
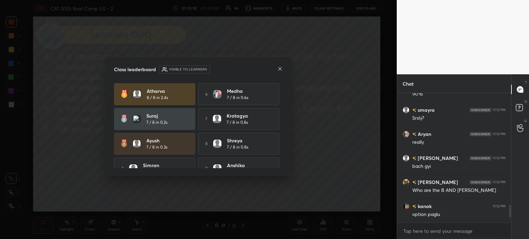
click at [278, 70] on icon at bounding box center [280, 69] width 6 height 6
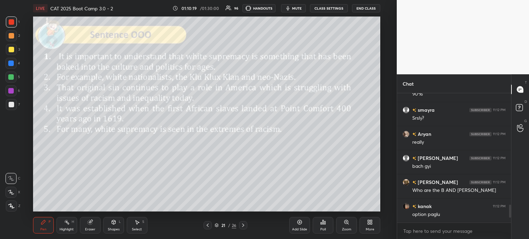
click at [84, 225] on div "Eraser" at bounding box center [90, 225] width 21 height 17
click at [11, 205] on span "Erase all" at bounding box center [11, 206] width 10 height 5
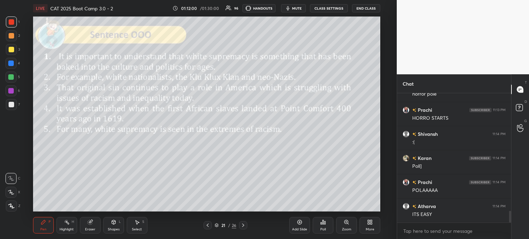
scroll to position [1342, 0]
click at [320, 222] on icon at bounding box center [323, 223] width 6 height 6
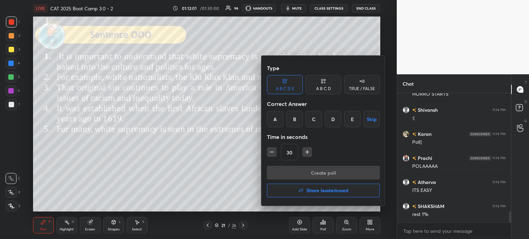
click at [295, 117] on div "B" at bounding box center [294, 119] width 17 height 17
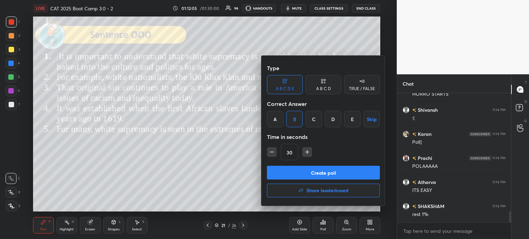
click at [330, 173] on button "Create poll" at bounding box center [323, 173] width 113 height 14
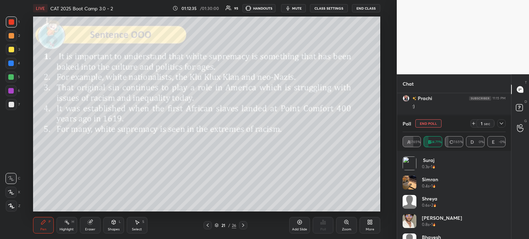
scroll to position [1739, 0]
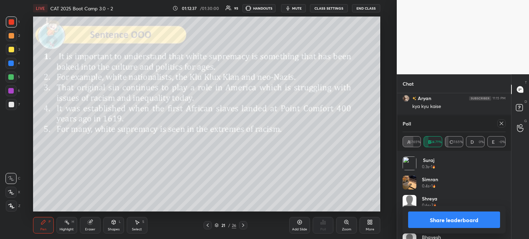
click at [425, 220] on button "Share leaderboard" at bounding box center [454, 220] width 92 height 17
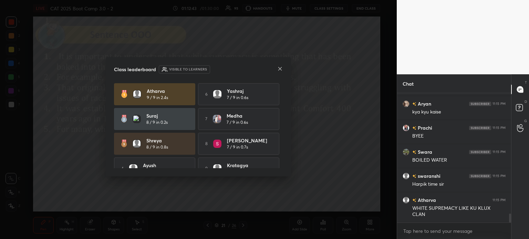
click at [279, 71] on icon at bounding box center [280, 69] width 6 height 6
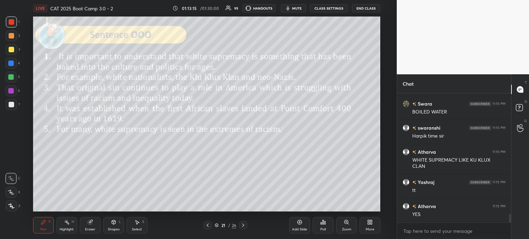
scroll to position [1806, 0]
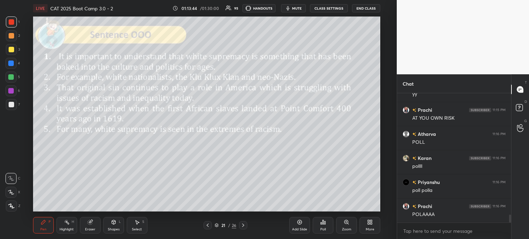
click at [318, 224] on div "Poll" at bounding box center [323, 225] width 21 height 17
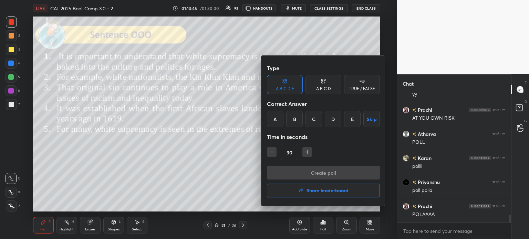
click at [276, 121] on div "A" at bounding box center [275, 119] width 17 height 17
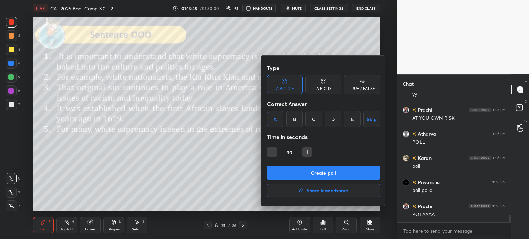
click at [352, 174] on button "Create poll" at bounding box center [323, 173] width 113 height 14
type textarea "x"
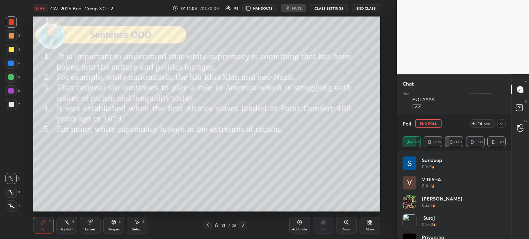
scroll to position [2114, 0]
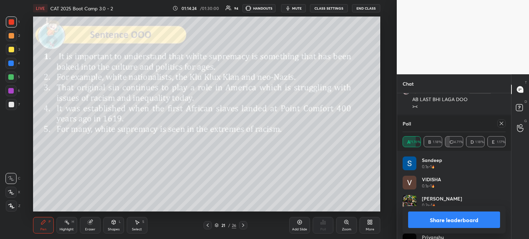
click at [434, 221] on button "Share leaderboard" at bounding box center [454, 220] width 92 height 17
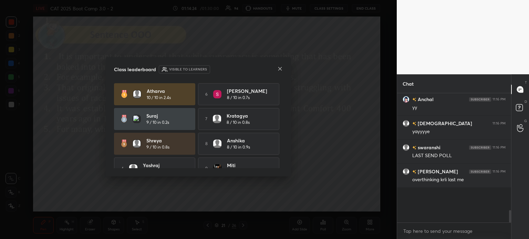
scroll to position [117, 112]
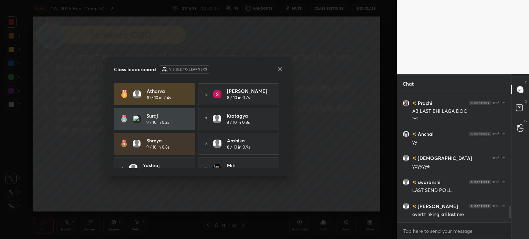
click at [278, 68] on icon at bounding box center [280, 69] width 6 height 6
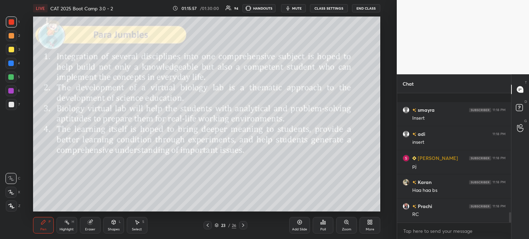
scroll to position [1507, 0]
click at [88, 225] on icon at bounding box center [90, 223] width 6 height 6
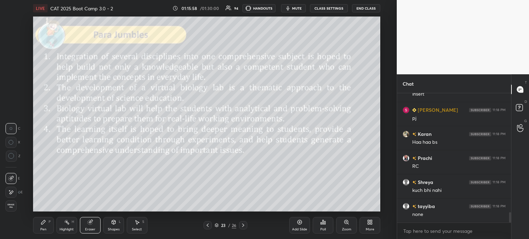
scroll to position [1532, 0]
click at [11, 208] on span "Erase all" at bounding box center [11, 206] width 10 height 5
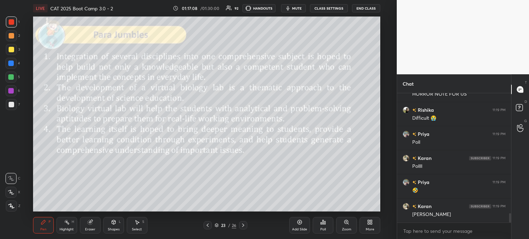
scroll to position [1676, 0]
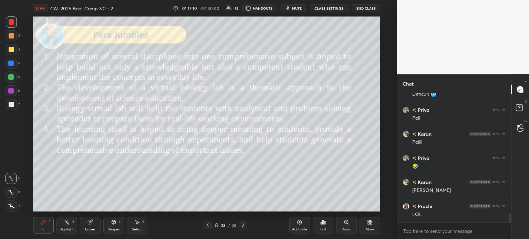
click at [92, 223] on icon at bounding box center [89, 222] width 4 height 4
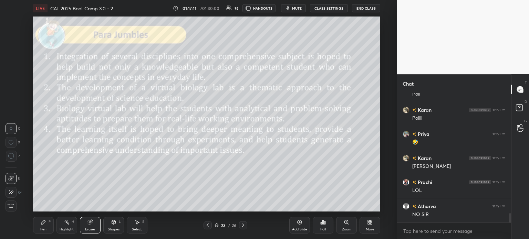
click at [9, 204] on span "Erase all" at bounding box center [11, 206] width 10 height 5
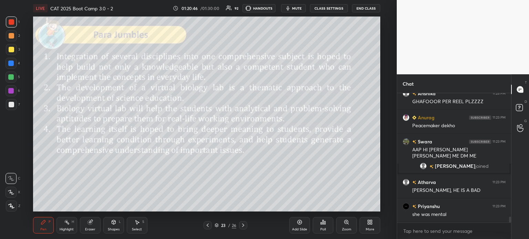
scroll to position [2694, 0]
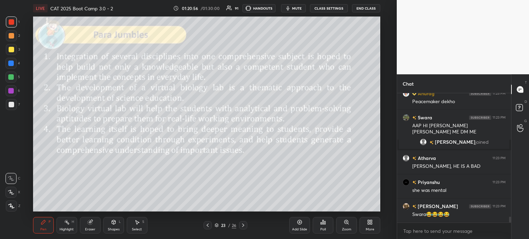
click at [324, 225] on icon at bounding box center [323, 223] width 6 height 6
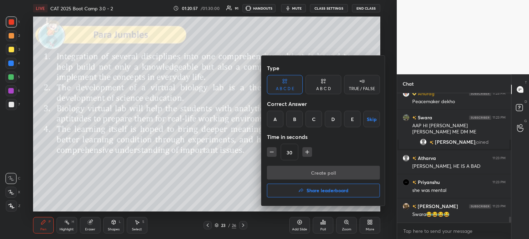
scroll to position [2724, 0]
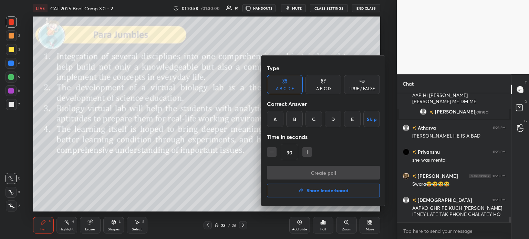
click at [318, 88] on div "A B C D" at bounding box center [323, 89] width 15 height 4
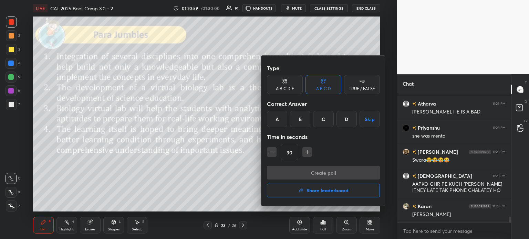
click at [298, 122] on div "B" at bounding box center [300, 119] width 20 height 17
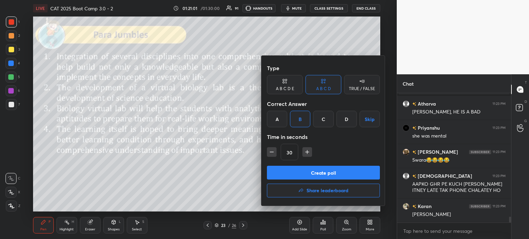
click at [341, 173] on button "Create poll" at bounding box center [323, 173] width 113 height 14
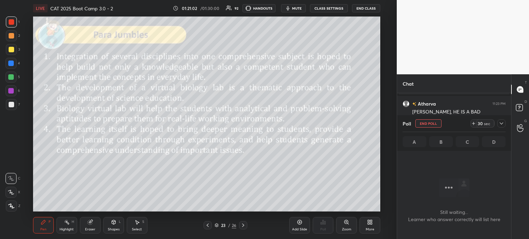
scroll to position [108, 112]
click at [501, 122] on icon at bounding box center [501, 124] width 6 height 6
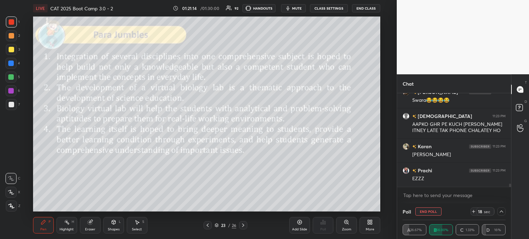
scroll to position [2833, 0]
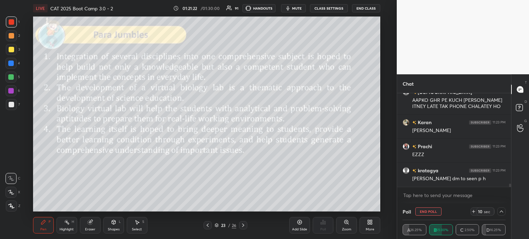
click at [501, 209] on icon at bounding box center [501, 212] width 6 height 6
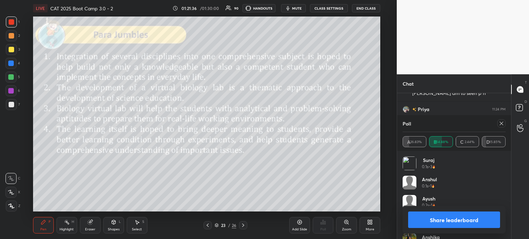
scroll to position [2942, 0]
click at [433, 220] on button "Share leaderboard" at bounding box center [454, 220] width 92 height 17
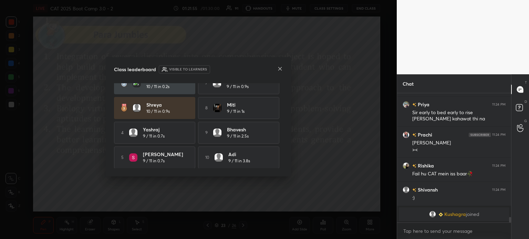
click at [281, 67] on icon at bounding box center [279, 68] width 3 height 3
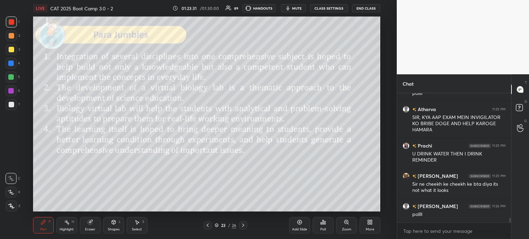
scroll to position [3351, 0]
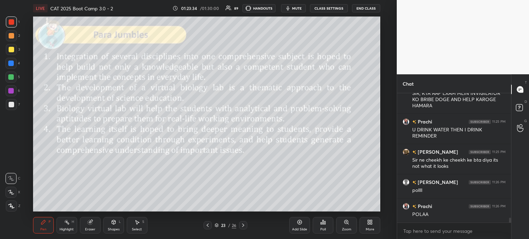
click at [323, 228] on div "Poll" at bounding box center [323, 229] width 6 height 3
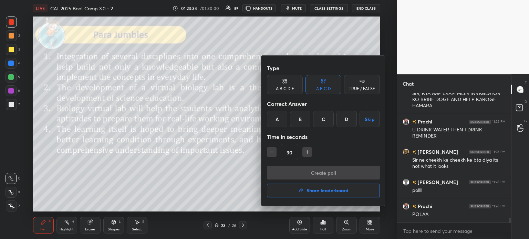
click at [279, 113] on div "A" at bounding box center [277, 119] width 20 height 17
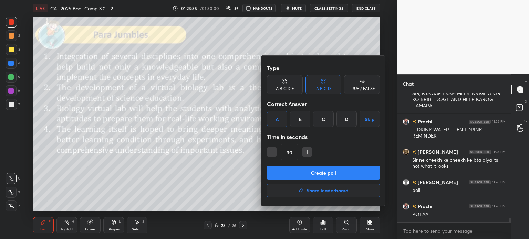
scroll to position [3375, 0]
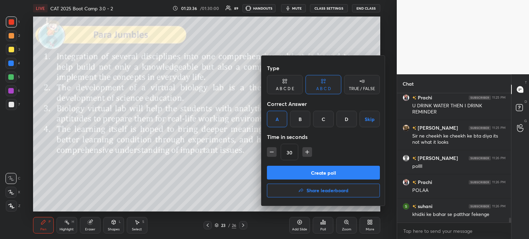
click at [345, 171] on button "Create poll" at bounding box center [323, 173] width 113 height 14
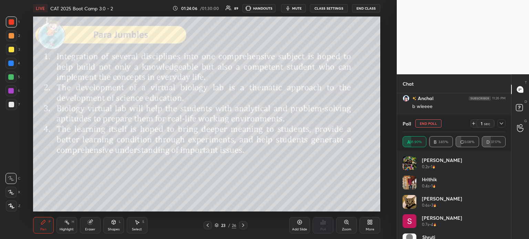
scroll to position [3579, 0]
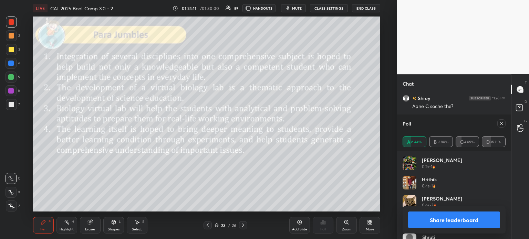
click at [430, 220] on button "Share leaderboard" at bounding box center [454, 220] width 92 height 17
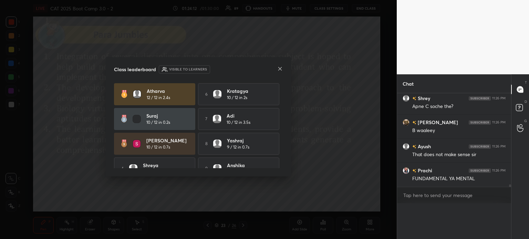
scroll to position [0, 0]
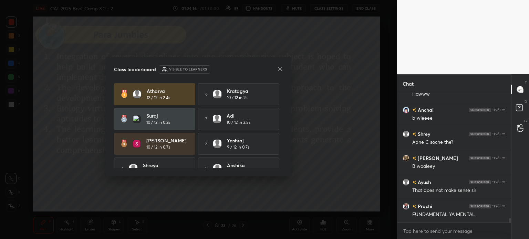
click at [279, 68] on icon at bounding box center [279, 68] width 3 height 3
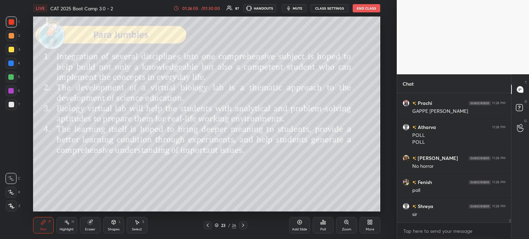
scroll to position [4269, 0]
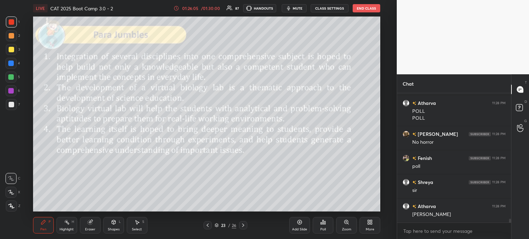
click at [320, 225] on icon at bounding box center [323, 223] width 6 height 6
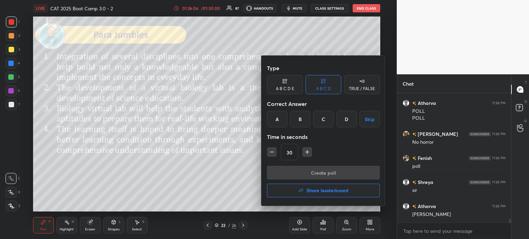
click at [346, 124] on div "D" at bounding box center [346, 119] width 20 height 17
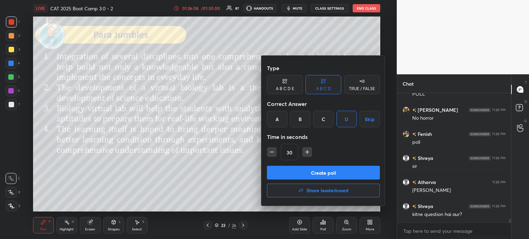
scroll to position [4317, 0]
click at [320, 175] on button "Create poll" at bounding box center [323, 173] width 113 height 14
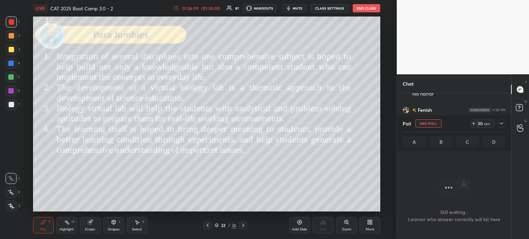
scroll to position [92, 112]
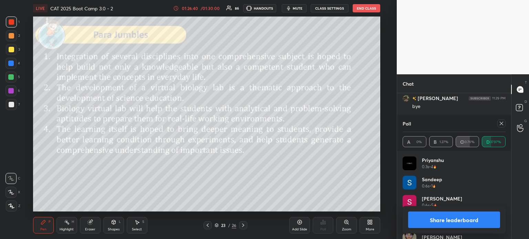
click at [429, 218] on button "Share leaderboard" at bounding box center [454, 220] width 92 height 17
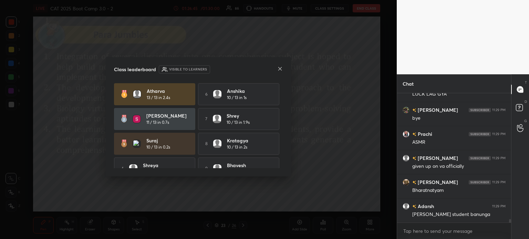
click at [279, 67] on icon at bounding box center [280, 69] width 6 height 6
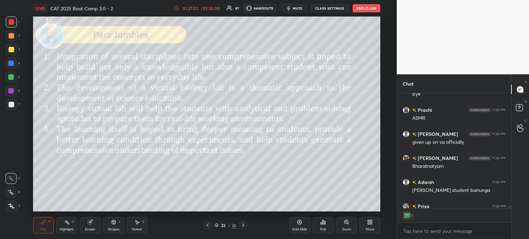
click at [89, 225] on icon at bounding box center [89, 222] width 4 height 4
click at [8, 208] on span "Erase all" at bounding box center [11, 206] width 10 height 5
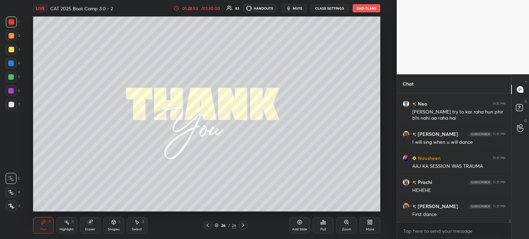
scroll to position [5403, 0]
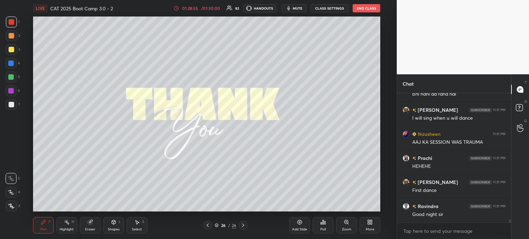
click at [321, 226] on div "Poll" at bounding box center [323, 225] width 21 height 17
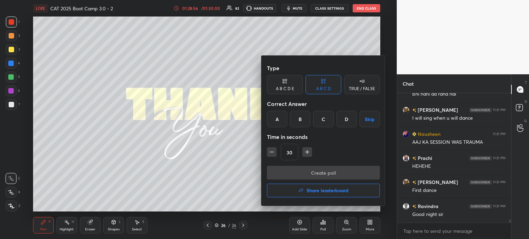
click at [307, 191] on h4 "Share leaderboard" at bounding box center [327, 190] width 42 height 5
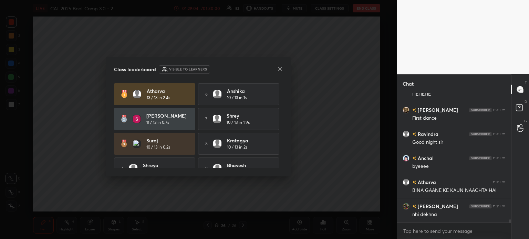
scroll to position [5500, 0]
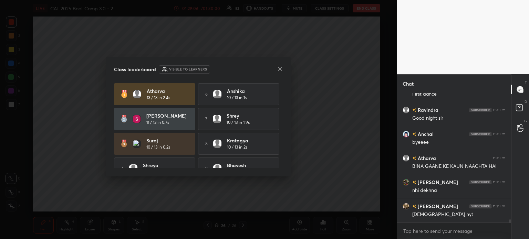
click at [279, 70] on icon at bounding box center [280, 69] width 6 height 6
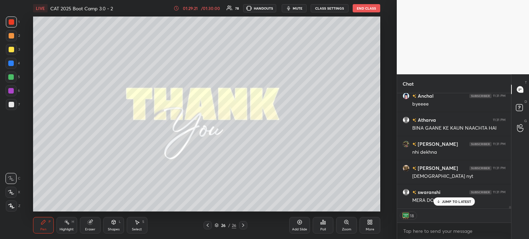
scroll to position [5562, 0]
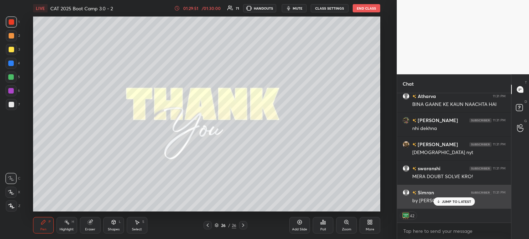
click at [455, 202] on p "JUMP TO LATEST" at bounding box center [457, 202] width 30 height 4
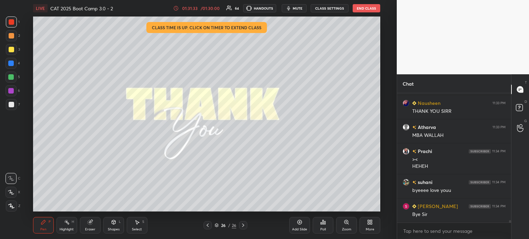
scroll to position [6521, 0]
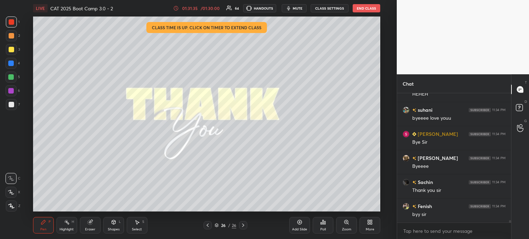
click at [359, 13] on div "LIVE CAT 2025 Boot Camp 3.0 - 2 01:31:35 / 01:30:00 64 HANDOUTS mute CLASS SETT…" at bounding box center [206, 8] width 347 height 17
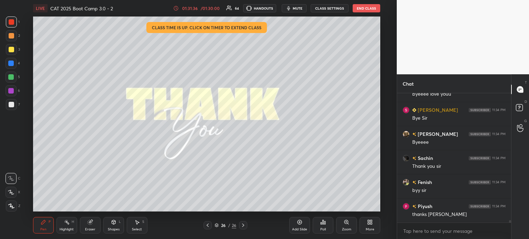
click at [365, 9] on button "End Class" at bounding box center [366, 8] width 28 height 8
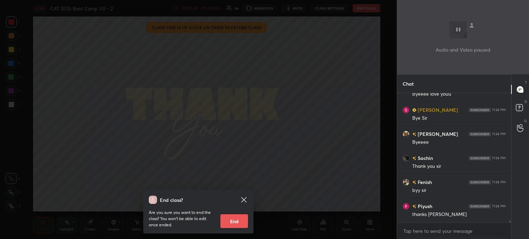
click at [231, 224] on button "End" at bounding box center [234, 221] width 28 height 14
type textarea "x"
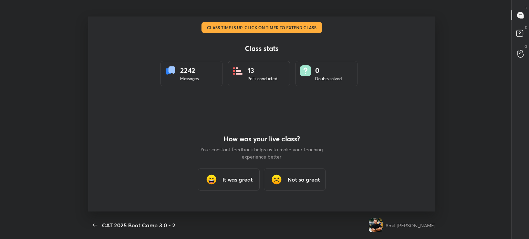
scroll to position [34221, 33894]
click at [94, 224] on icon "button" at bounding box center [95, 225] width 8 height 8
